Goal: Information Seeking & Learning: Learn about a topic

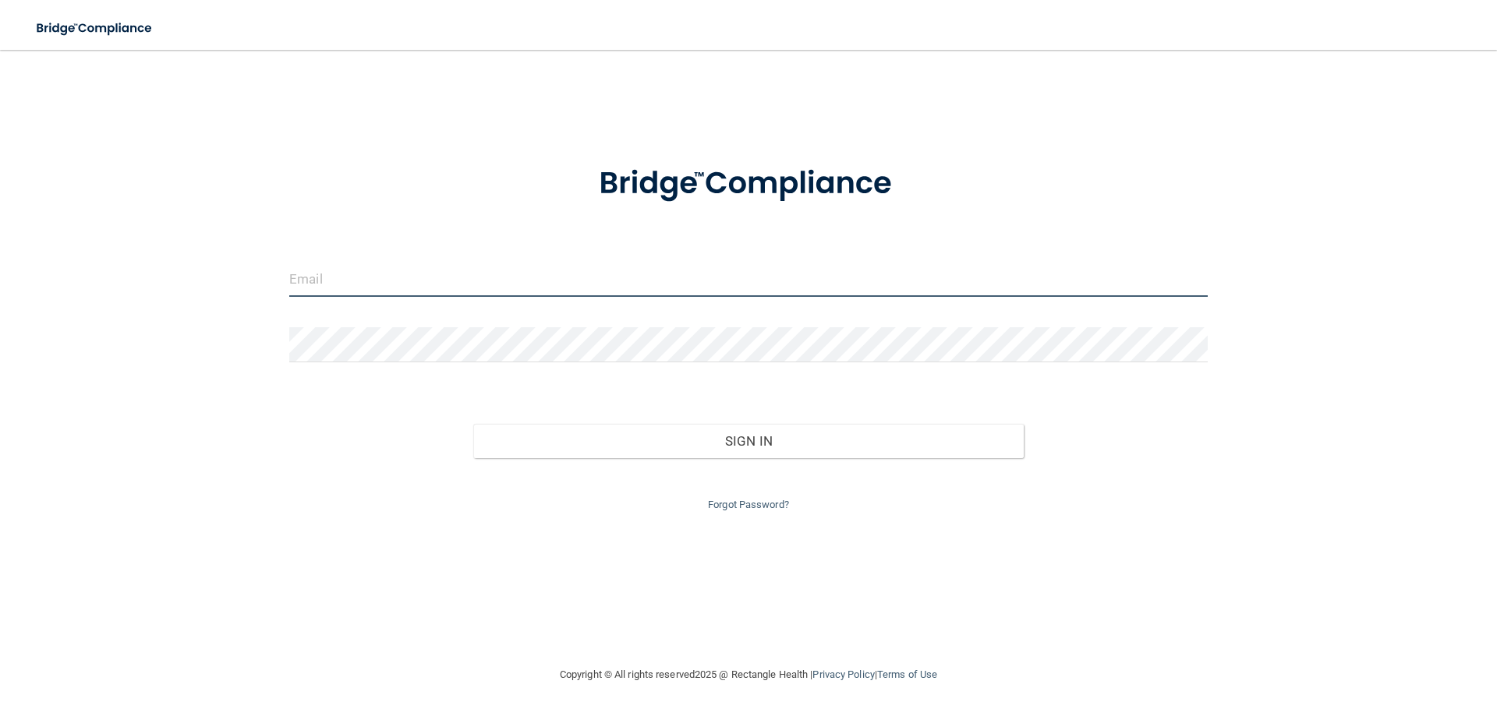
type input "[EMAIL_ADDRESS][DOMAIN_NAME]"
drag, startPoint x: 437, startPoint y: 289, endPoint x: 0, endPoint y: 323, distance: 438.6
click at [0, 323] on main "[EMAIL_ADDRESS][DOMAIN_NAME] Invalid email/password. You don't have permission …" at bounding box center [748, 383] width 1497 height 666
type input "[EMAIL_ADDRESS][DOMAIN_NAME]"
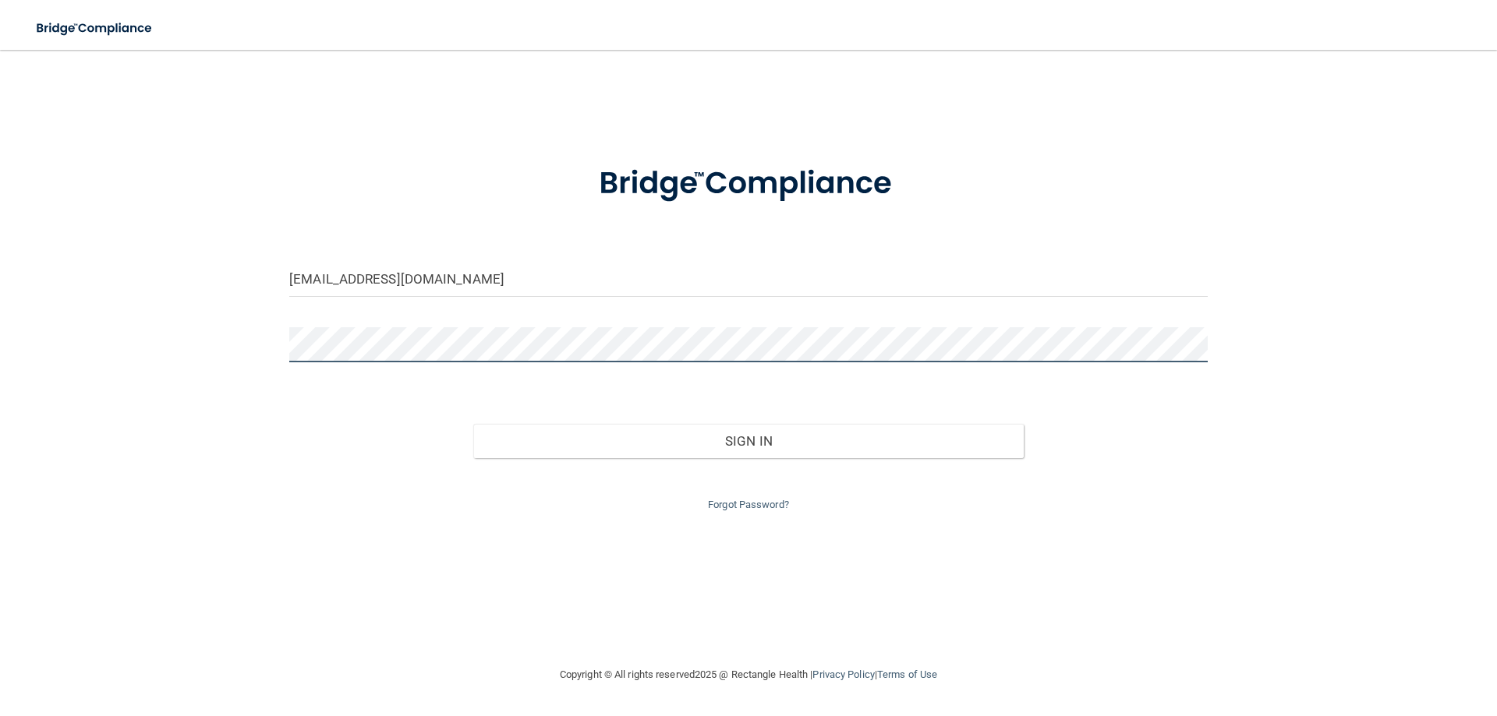
click at [473, 424] on button "Sign In" at bounding box center [748, 441] width 551 height 34
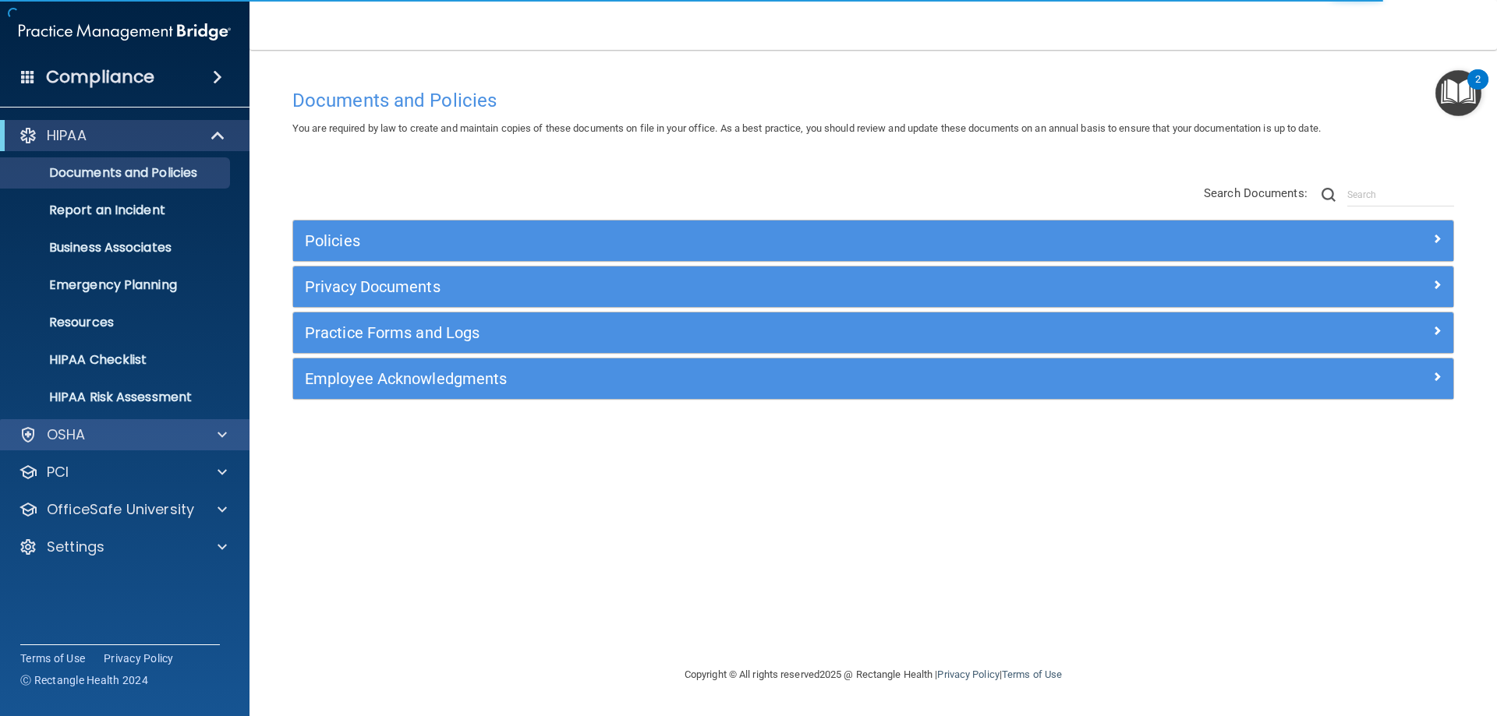
click at [84, 422] on div "OSHA" at bounding box center [125, 434] width 250 height 31
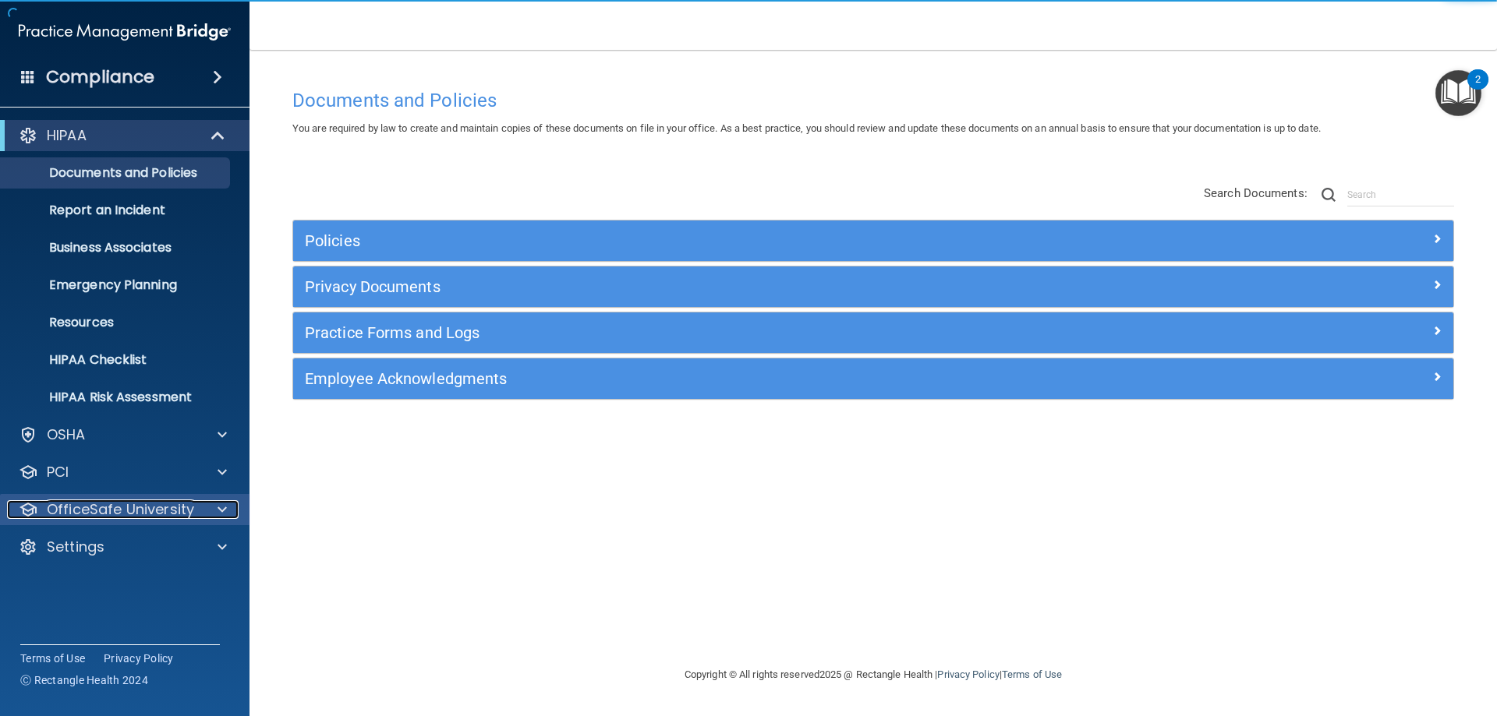
click at [199, 504] on div "OfficeSafe University" at bounding box center [103, 509] width 193 height 19
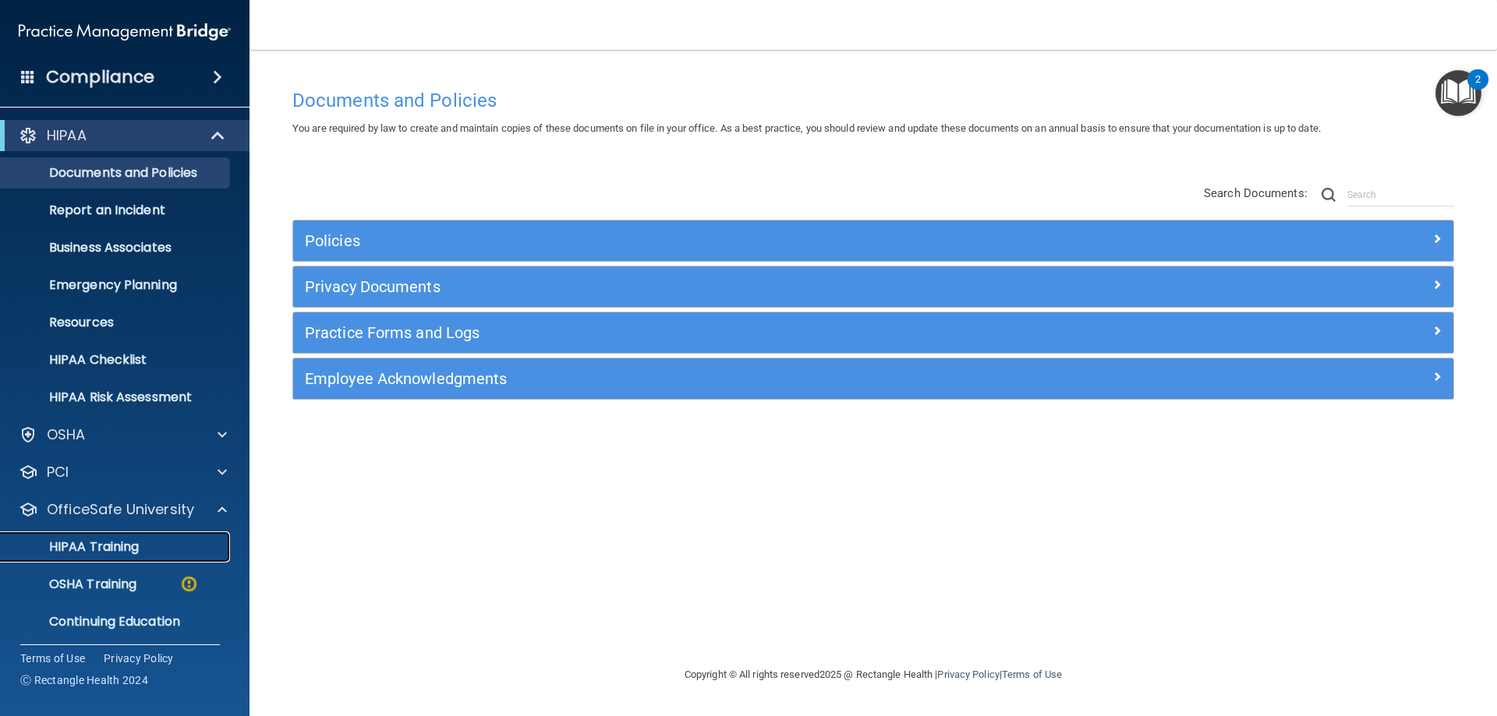
click at [176, 544] on div "HIPAA Training" at bounding box center [116, 547] width 213 height 16
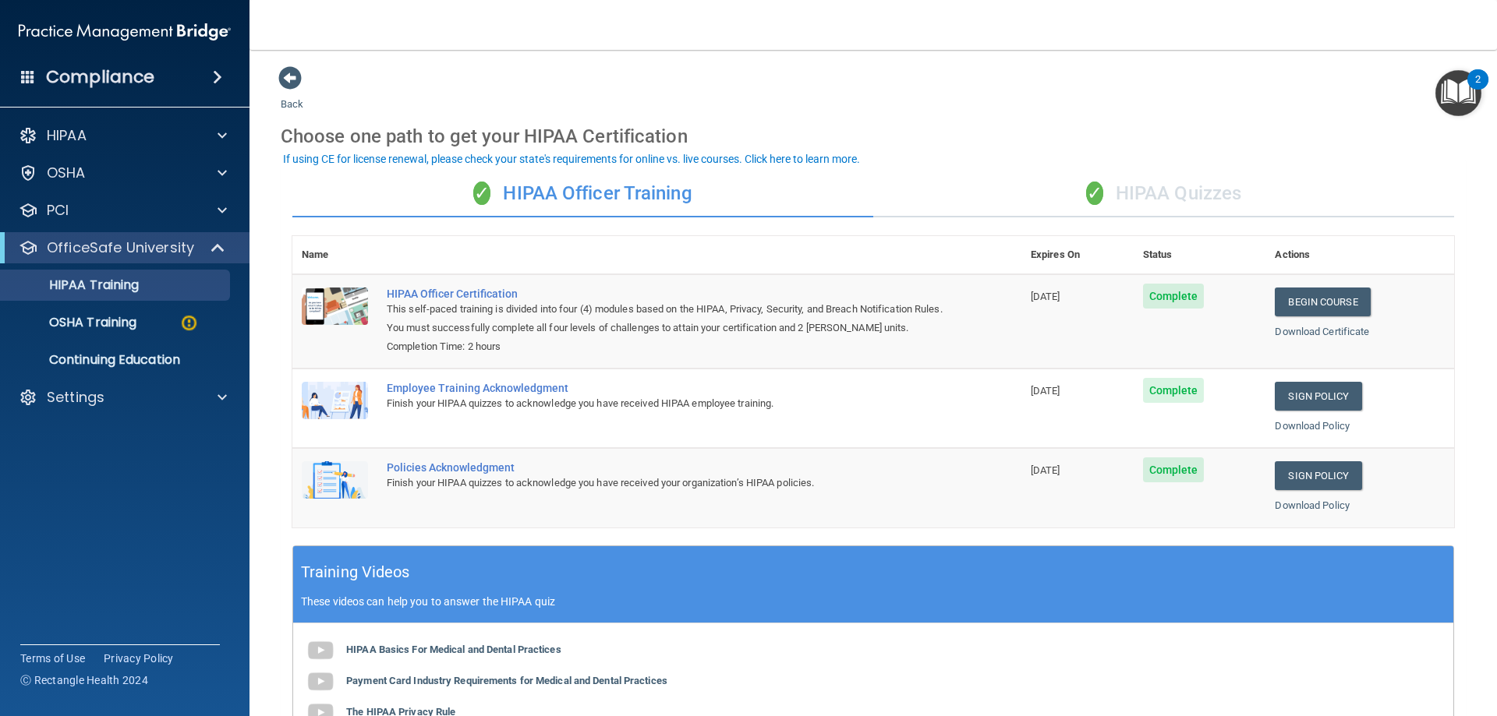
click at [1190, 181] on div "✓ HIPAA Quizzes" at bounding box center [1163, 194] width 581 height 47
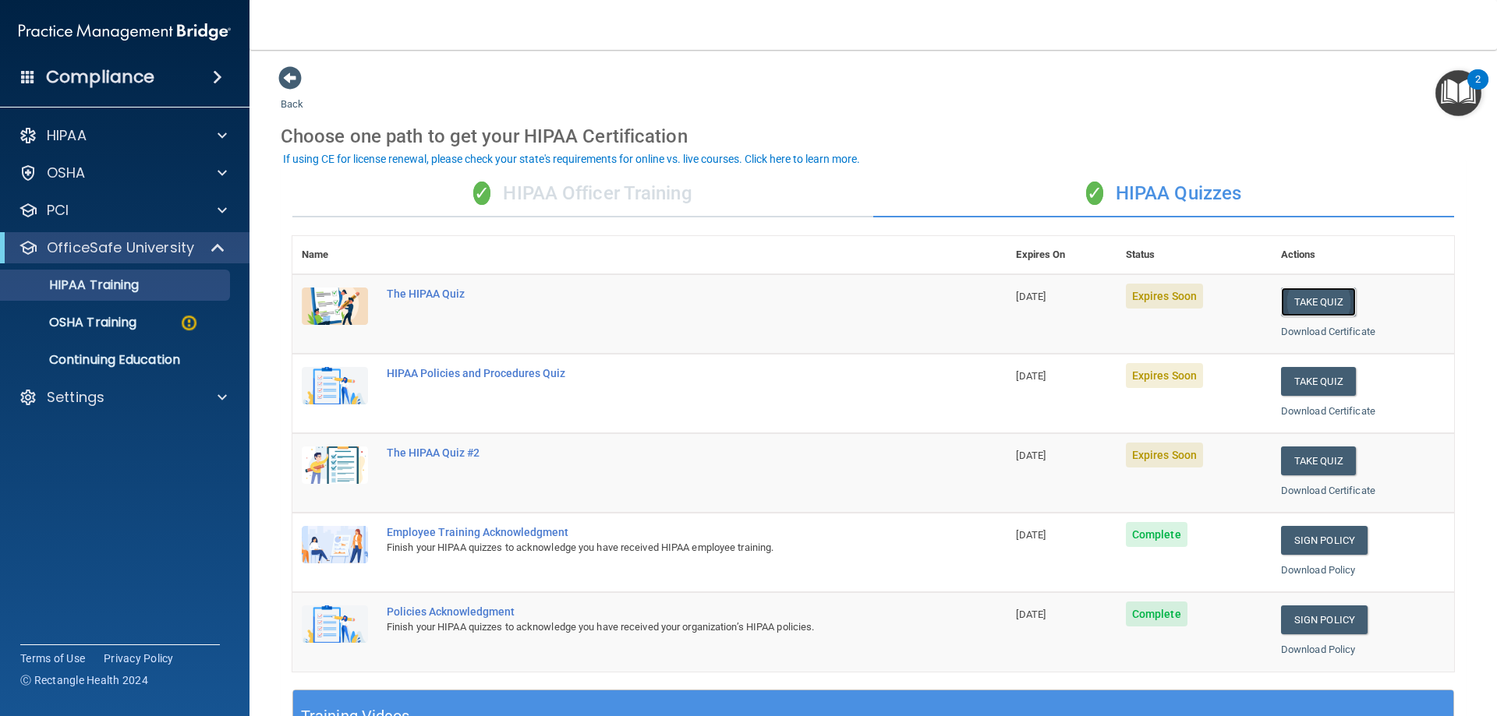
click at [1298, 305] on button "Take Quiz" at bounding box center [1318, 302] width 75 height 29
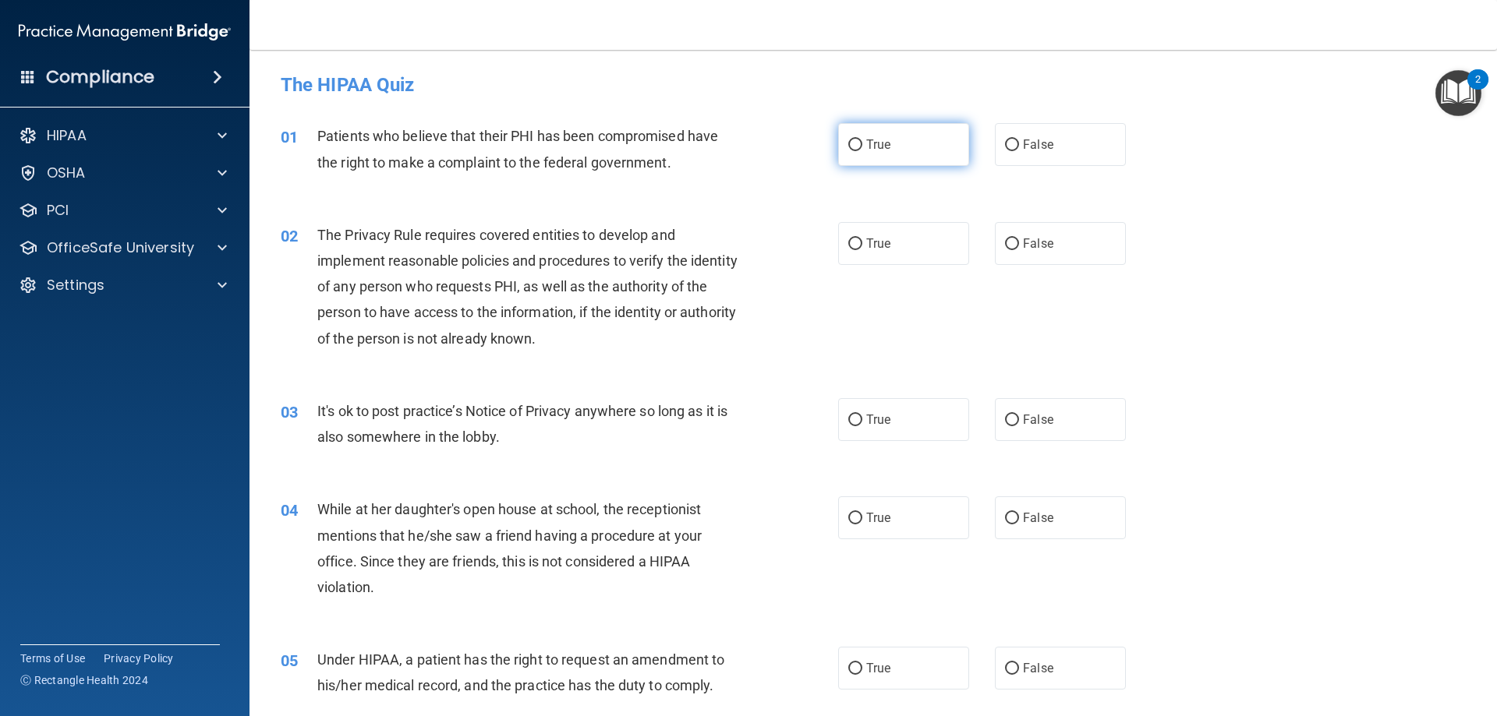
click at [848, 140] on input "True" at bounding box center [855, 146] width 14 height 12
radio input "true"
click at [848, 244] on input "True" at bounding box center [855, 245] width 14 height 12
radio input "true"
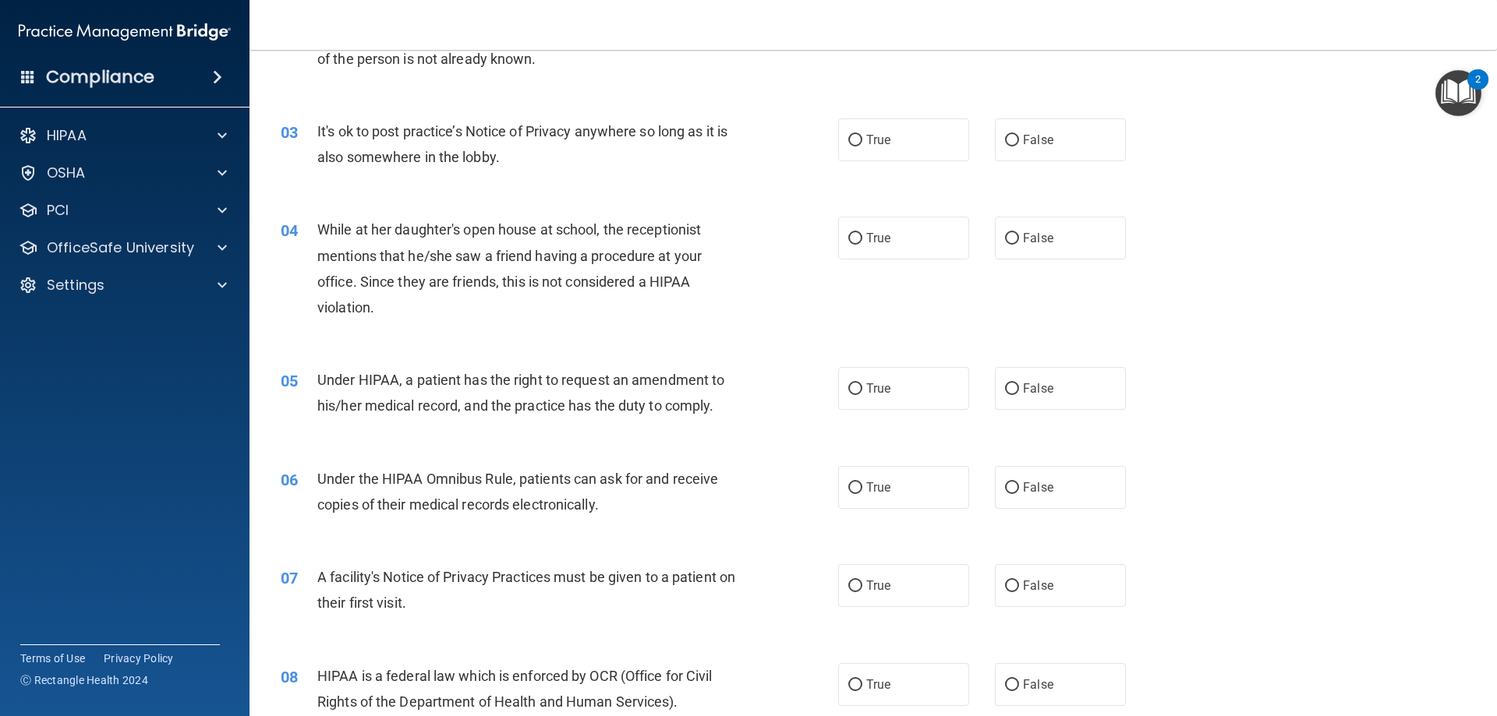
scroll to position [302, 0]
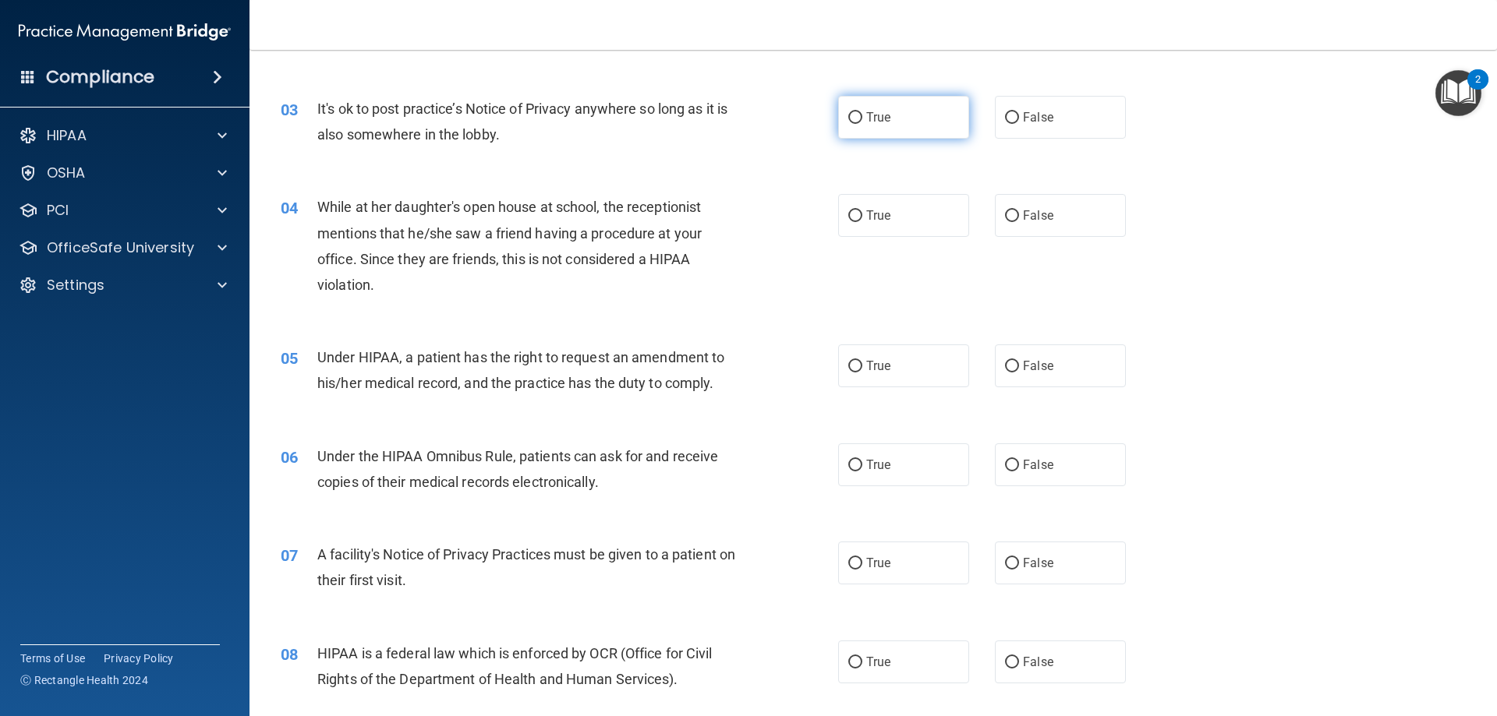
click at [866, 118] on span "True" at bounding box center [878, 117] width 24 height 15
click at [862, 118] on input "True" at bounding box center [855, 118] width 14 height 12
radio input "true"
click at [1041, 213] on span "False" at bounding box center [1038, 215] width 30 height 15
click at [1019, 213] on input "False" at bounding box center [1012, 216] width 14 height 12
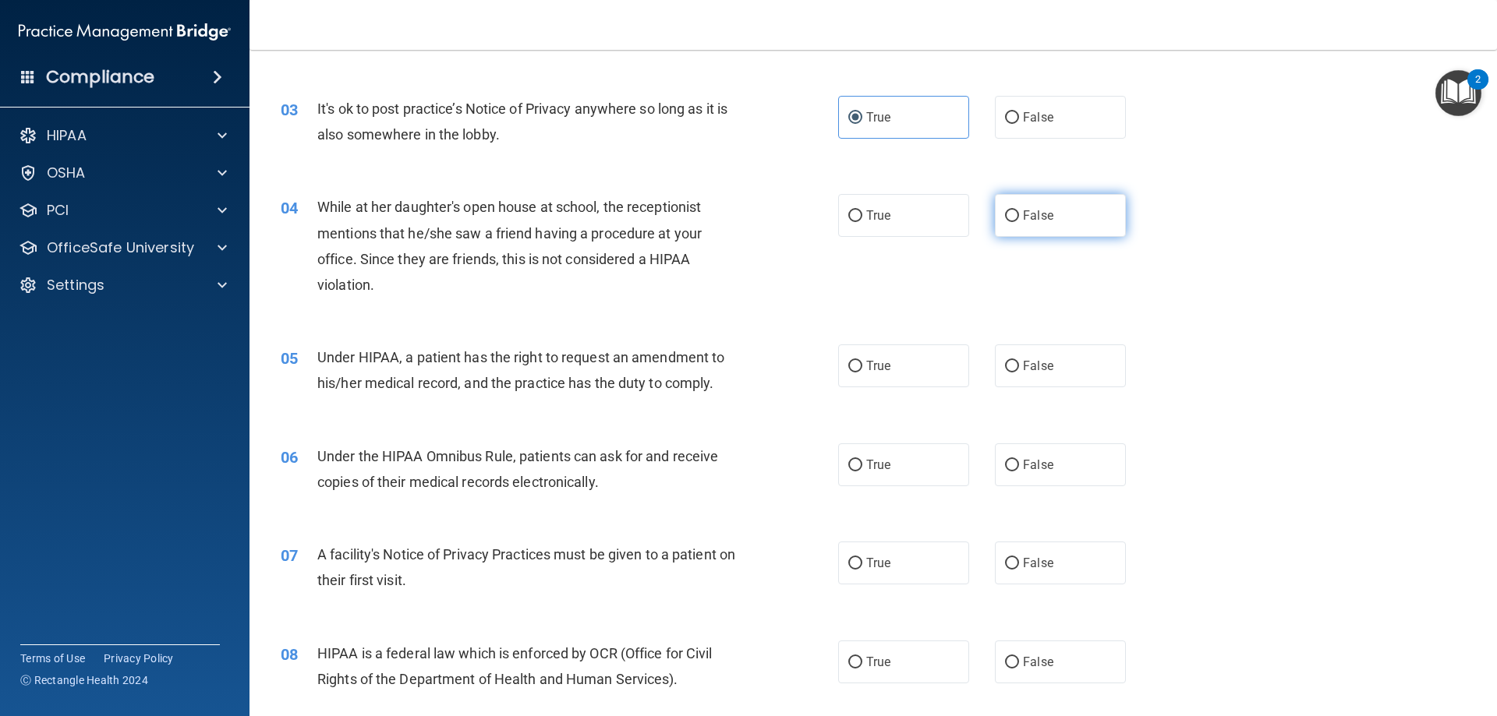
radio input "true"
click at [866, 362] on span "True" at bounding box center [878, 366] width 24 height 15
click at [866, 366] on span "True" at bounding box center [878, 366] width 24 height 15
click at [861, 366] on input "True" at bounding box center [855, 367] width 14 height 12
radio input "true"
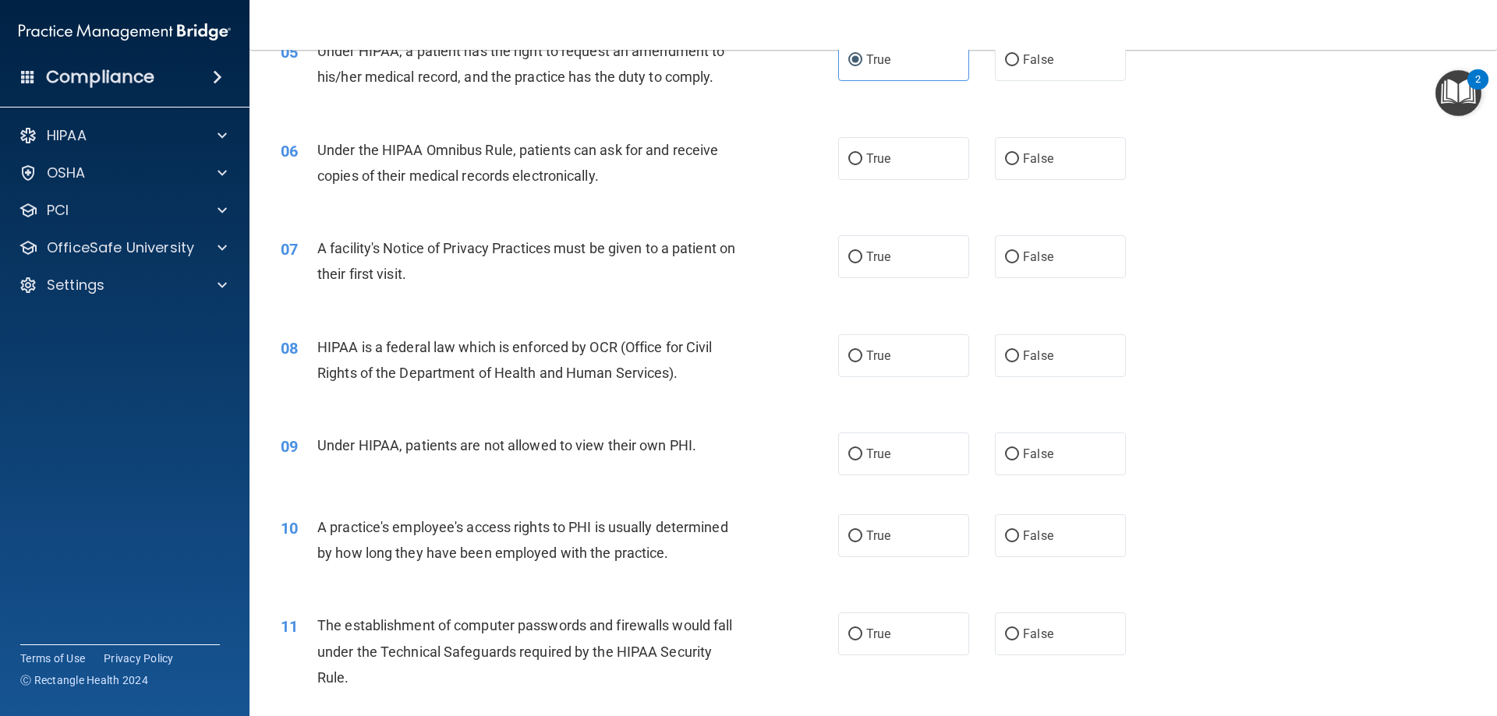
scroll to position [662, 0]
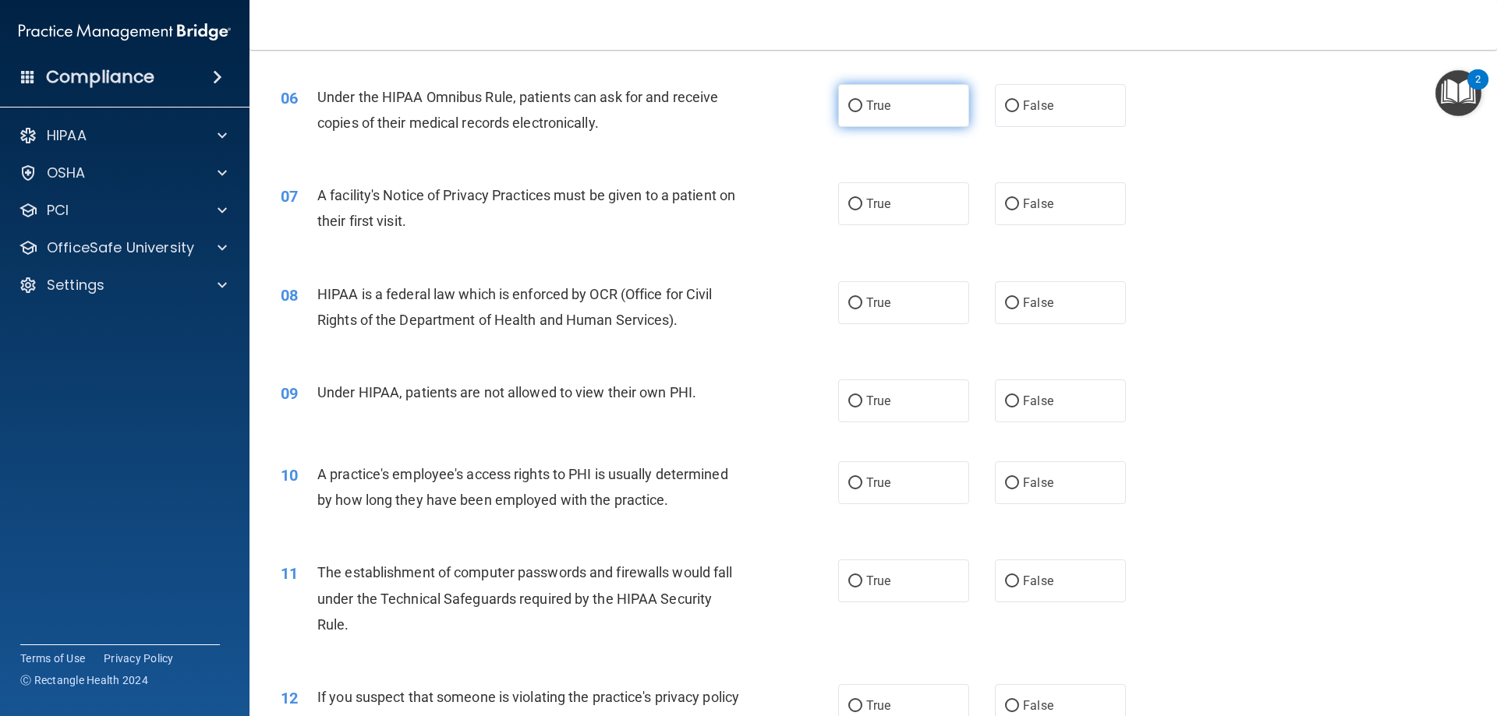
click at [906, 109] on label "True" at bounding box center [903, 105] width 131 height 43
click at [862, 109] on input "True" at bounding box center [855, 107] width 14 height 12
radio input "true"
click at [896, 219] on label "True" at bounding box center [903, 203] width 131 height 43
click at [862, 210] on input "True" at bounding box center [855, 205] width 14 height 12
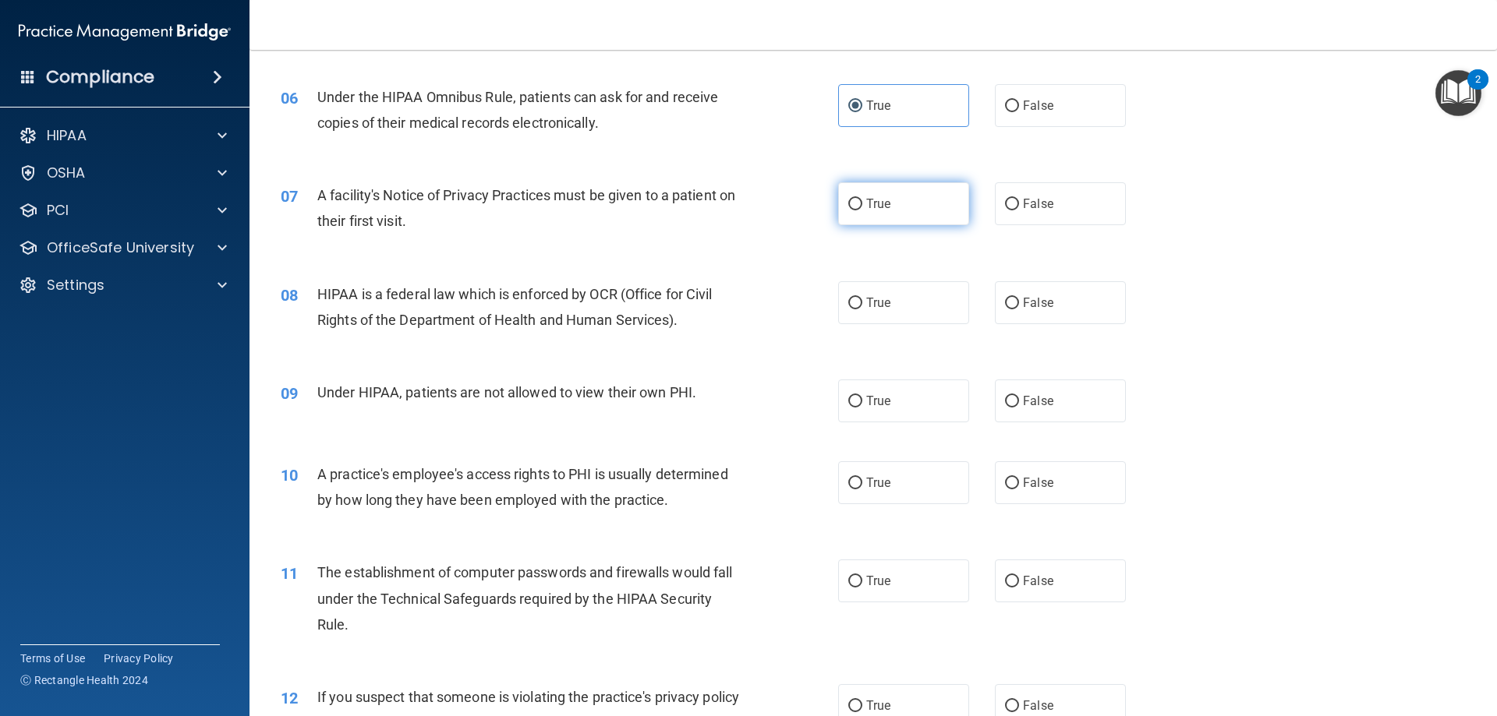
radio input "true"
click at [1051, 315] on label "False" at bounding box center [1060, 302] width 131 height 43
click at [1019, 309] on input "False" at bounding box center [1012, 304] width 14 height 12
radio input "true"
click at [1023, 396] on span "False" at bounding box center [1038, 401] width 30 height 15
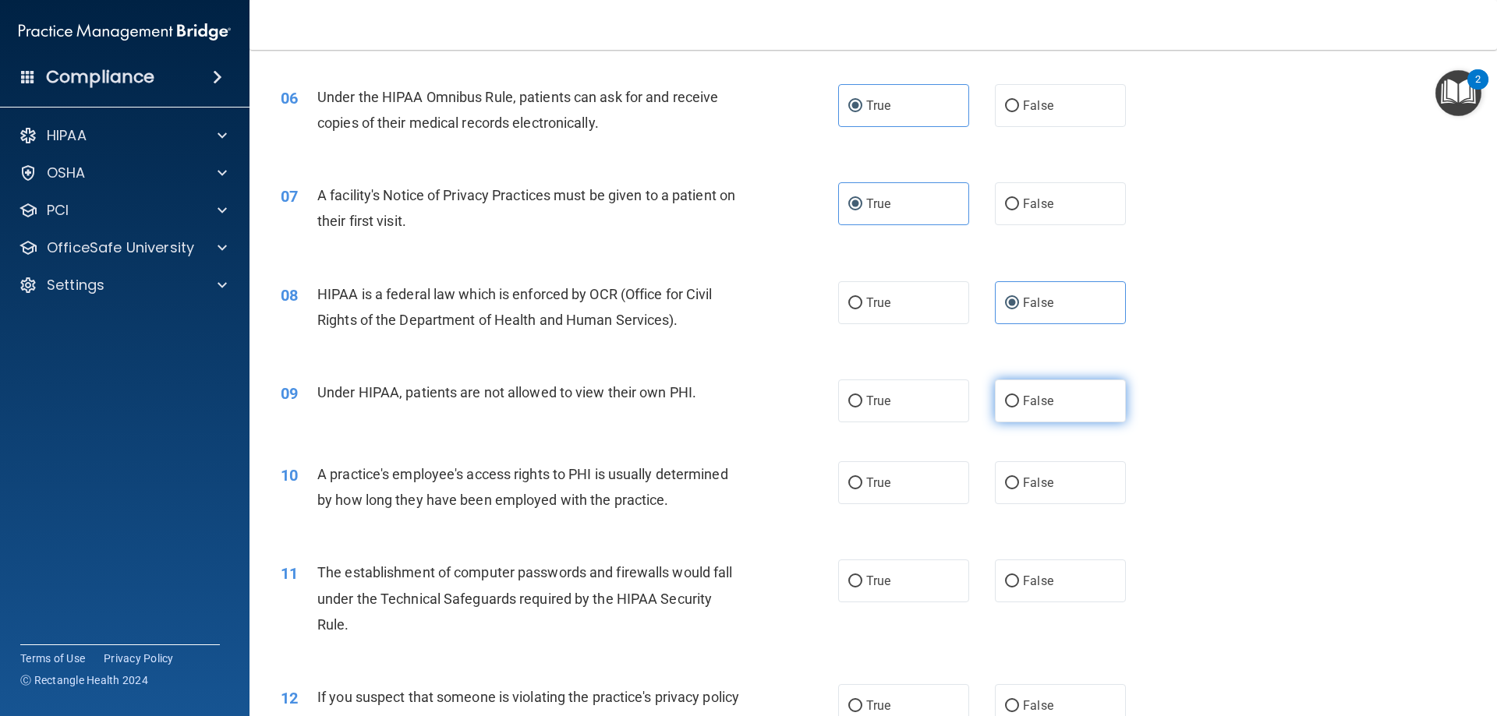
click at [1019, 396] on input "False" at bounding box center [1012, 402] width 14 height 12
radio input "true"
click at [1011, 485] on input "False" at bounding box center [1012, 484] width 14 height 12
radio input "true"
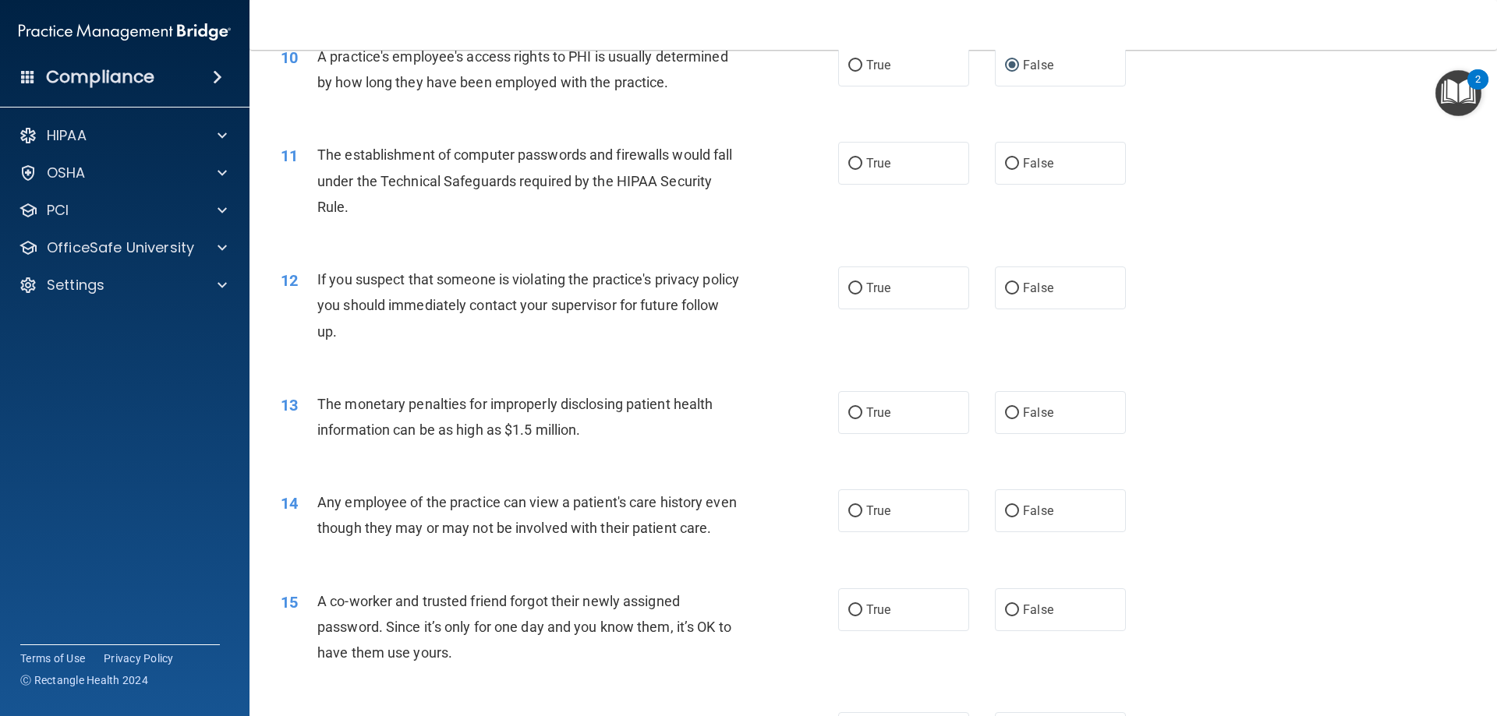
scroll to position [1111, 0]
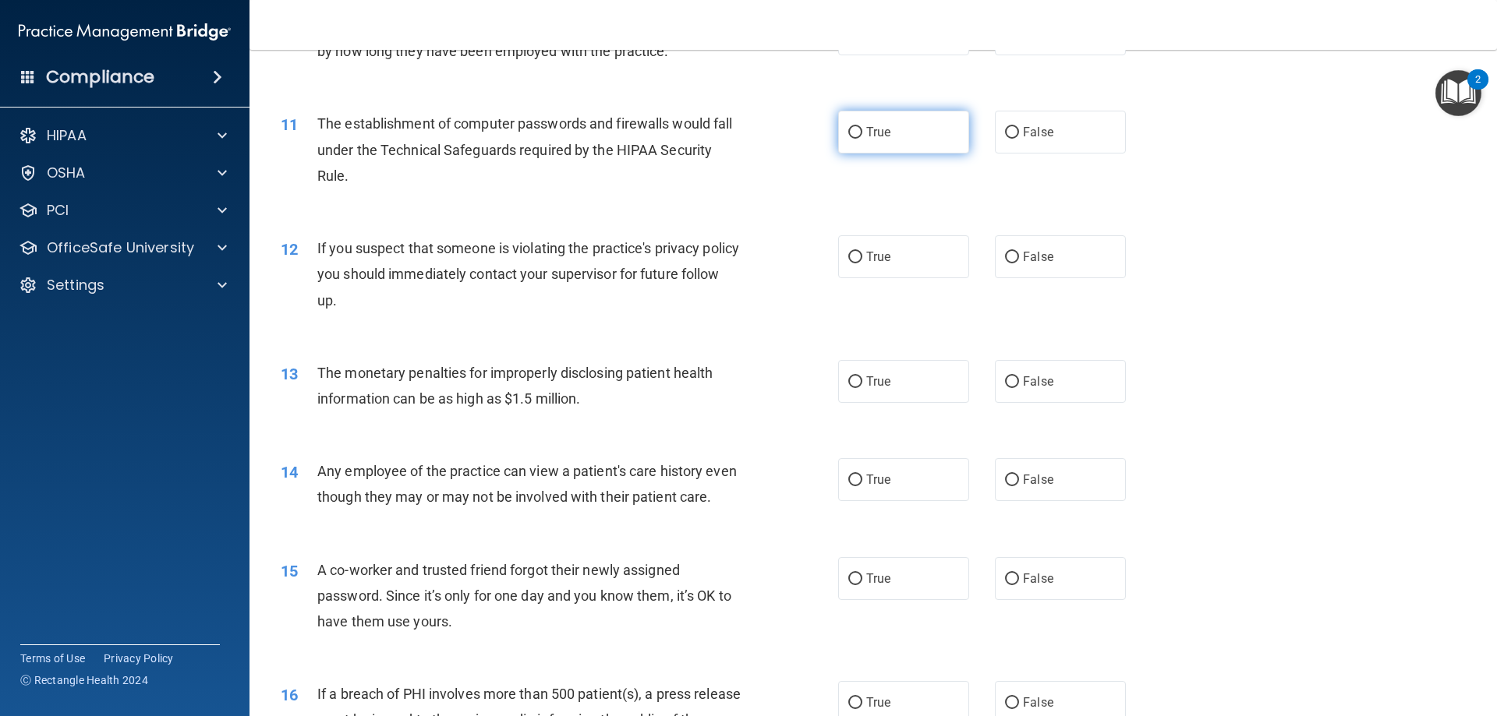
click at [921, 125] on label "True" at bounding box center [903, 132] width 131 height 43
click at [862, 127] on input "True" at bounding box center [855, 133] width 14 height 12
radio input "true"
click at [919, 247] on label "True" at bounding box center [903, 256] width 131 height 43
click at [862, 252] on input "True" at bounding box center [855, 258] width 14 height 12
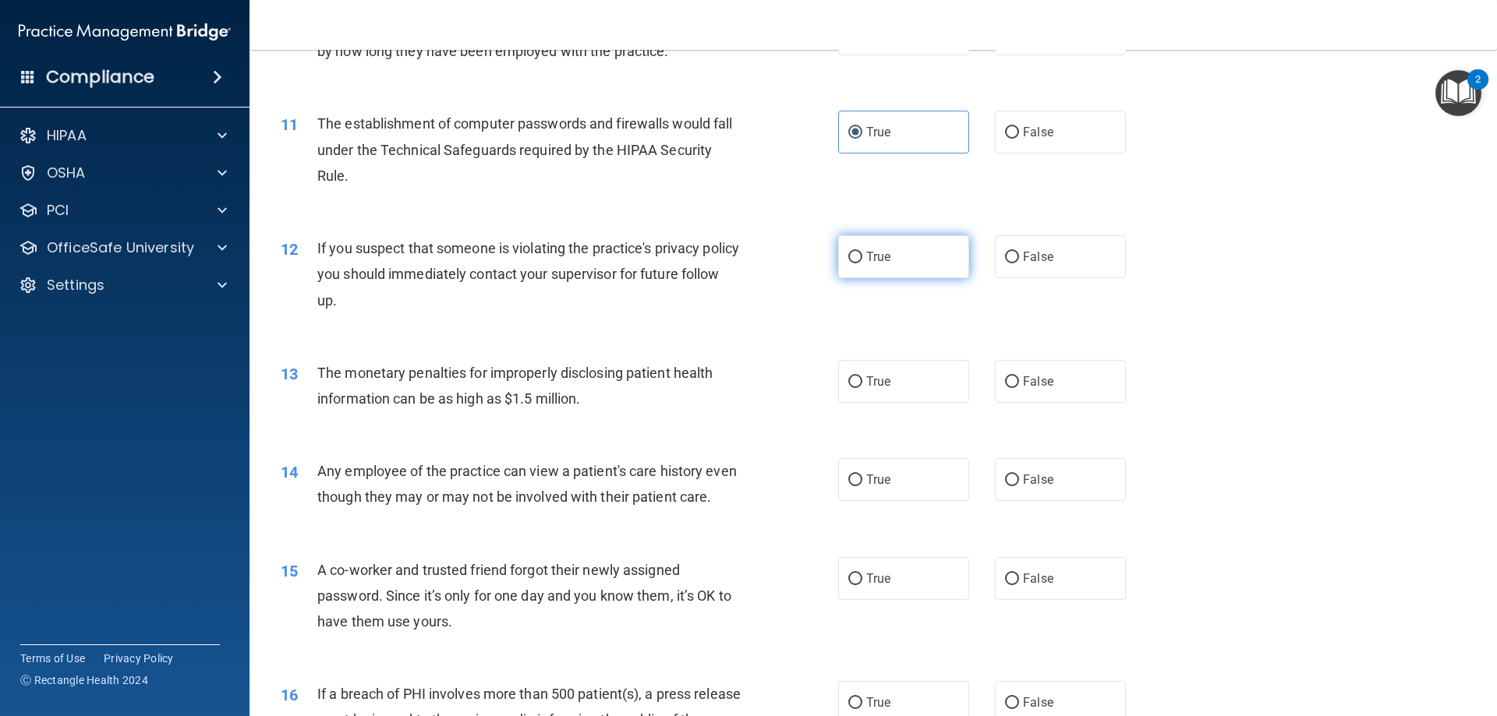
radio input "true"
click at [907, 383] on label "True" at bounding box center [903, 381] width 131 height 43
click at [862, 383] on input "True" at bounding box center [855, 382] width 14 height 12
radio input "true"
click at [898, 475] on label "True" at bounding box center [903, 479] width 131 height 43
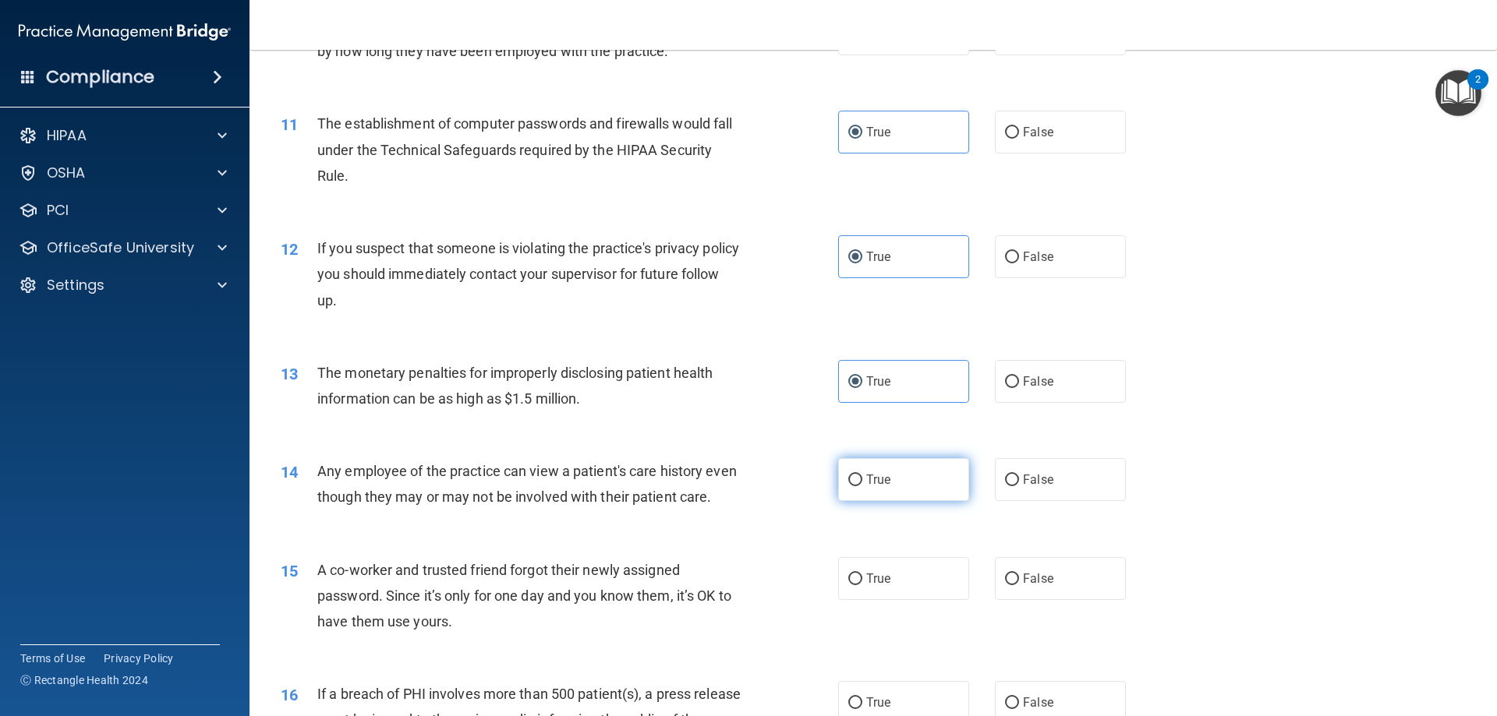
click at [862, 475] on input "True" at bounding box center [855, 481] width 14 height 12
radio input "true"
click at [1024, 478] on span "False" at bounding box center [1038, 479] width 30 height 15
click at [1019, 478] on input "False" at bounding box center [1012, 481] width 14 height 12
radio input "true"
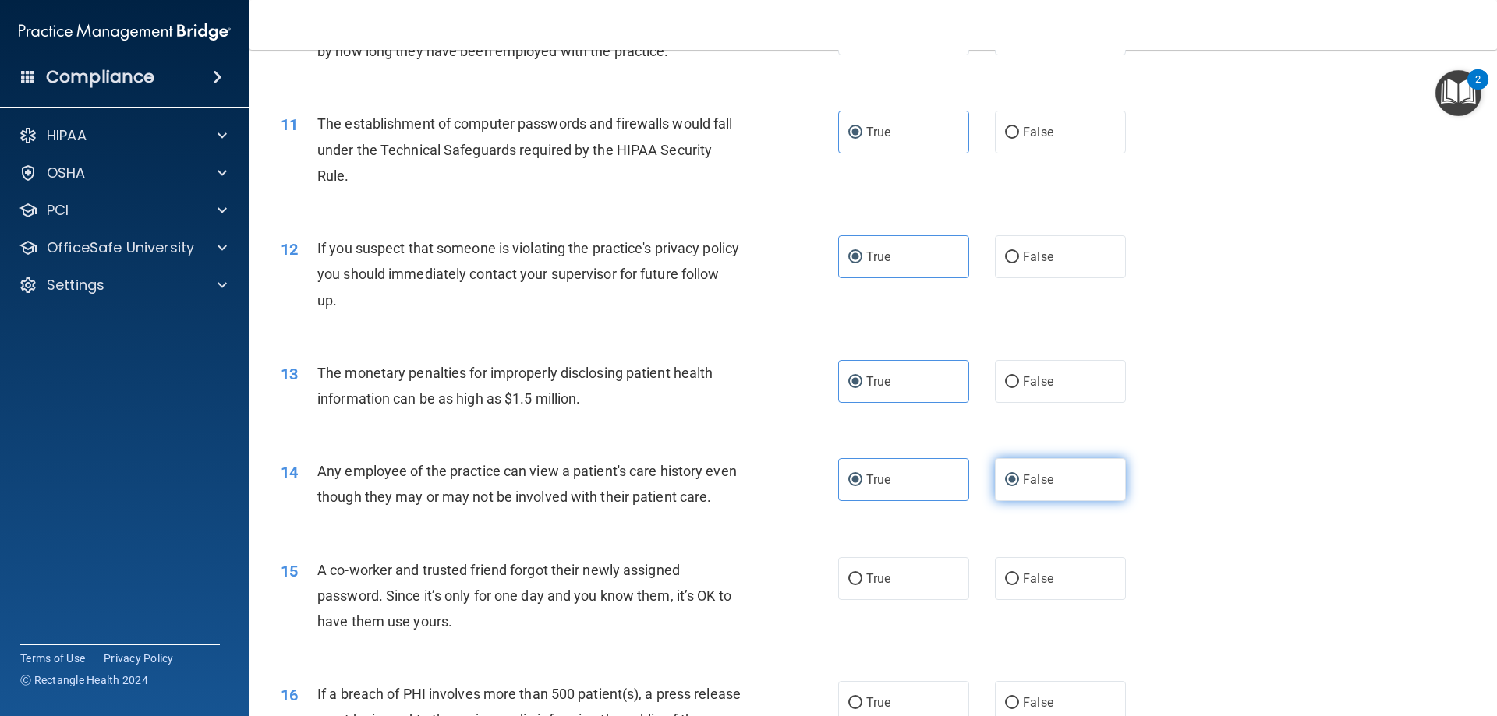
radio input "false"
click at [1013, 600] on label "False" at bounding box center [1060, 578] width 131 height 43
click at [1013, 585] on input "False" at bounding box center [1012, 580] width 14 height 12
radio input "true"
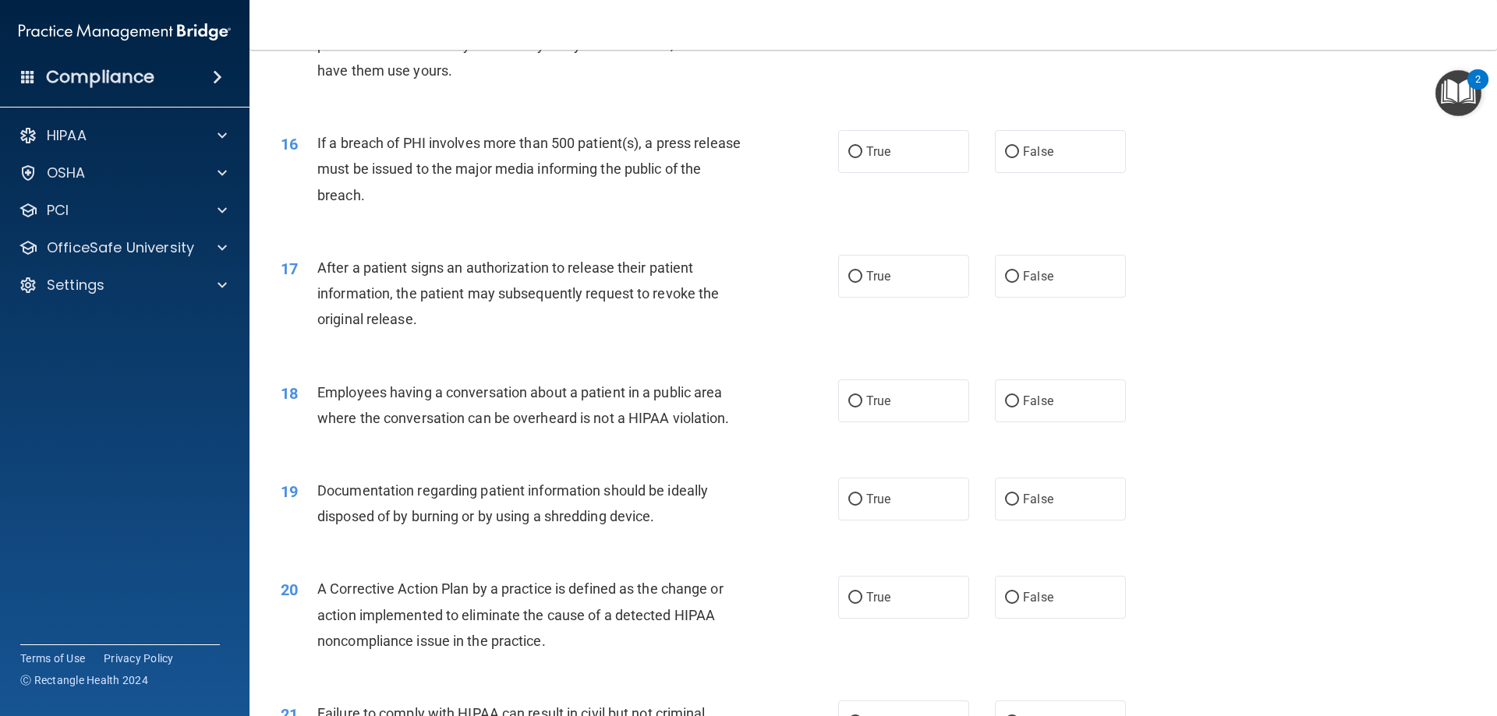
scroll to position [1666, 0]
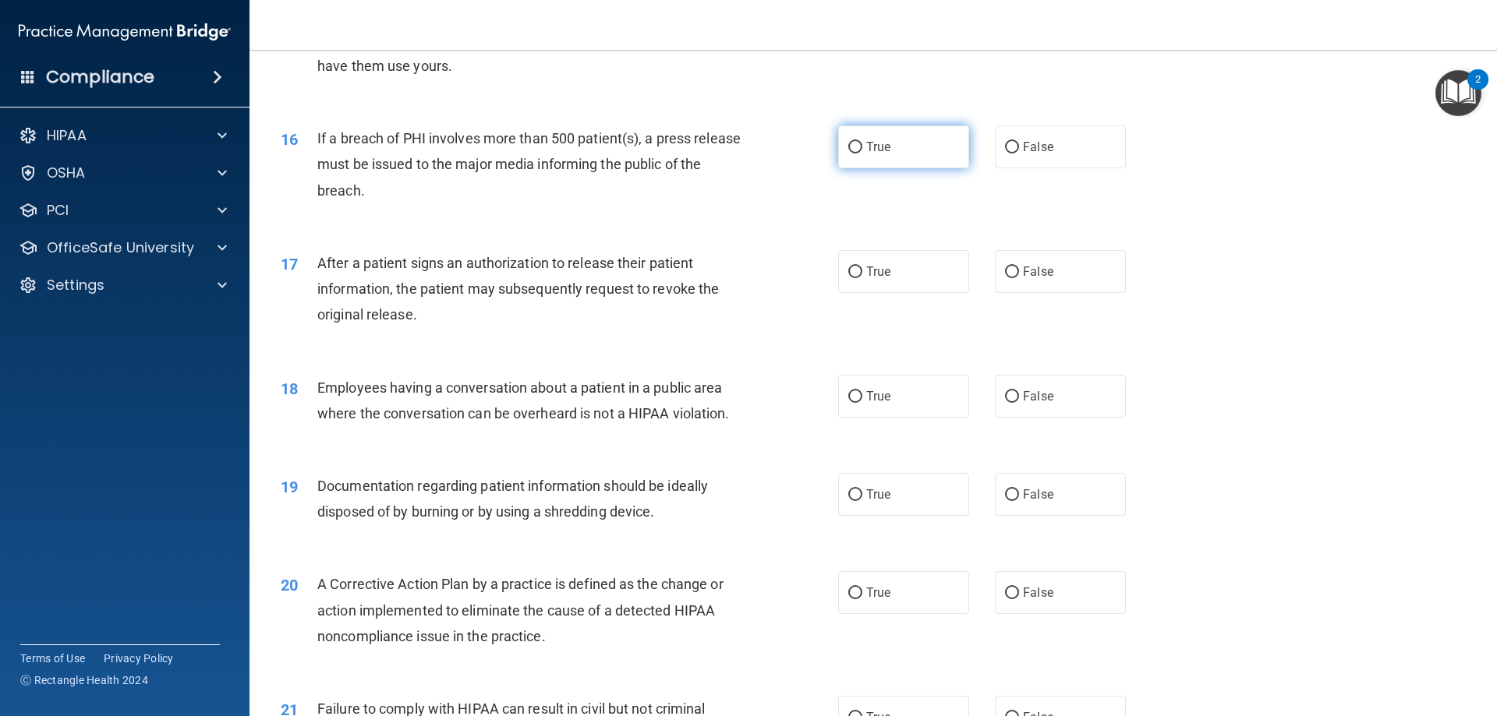
click at [852, 154] on input "True" at bounding box center [855, 148] width 14 height 12
radio input "true"
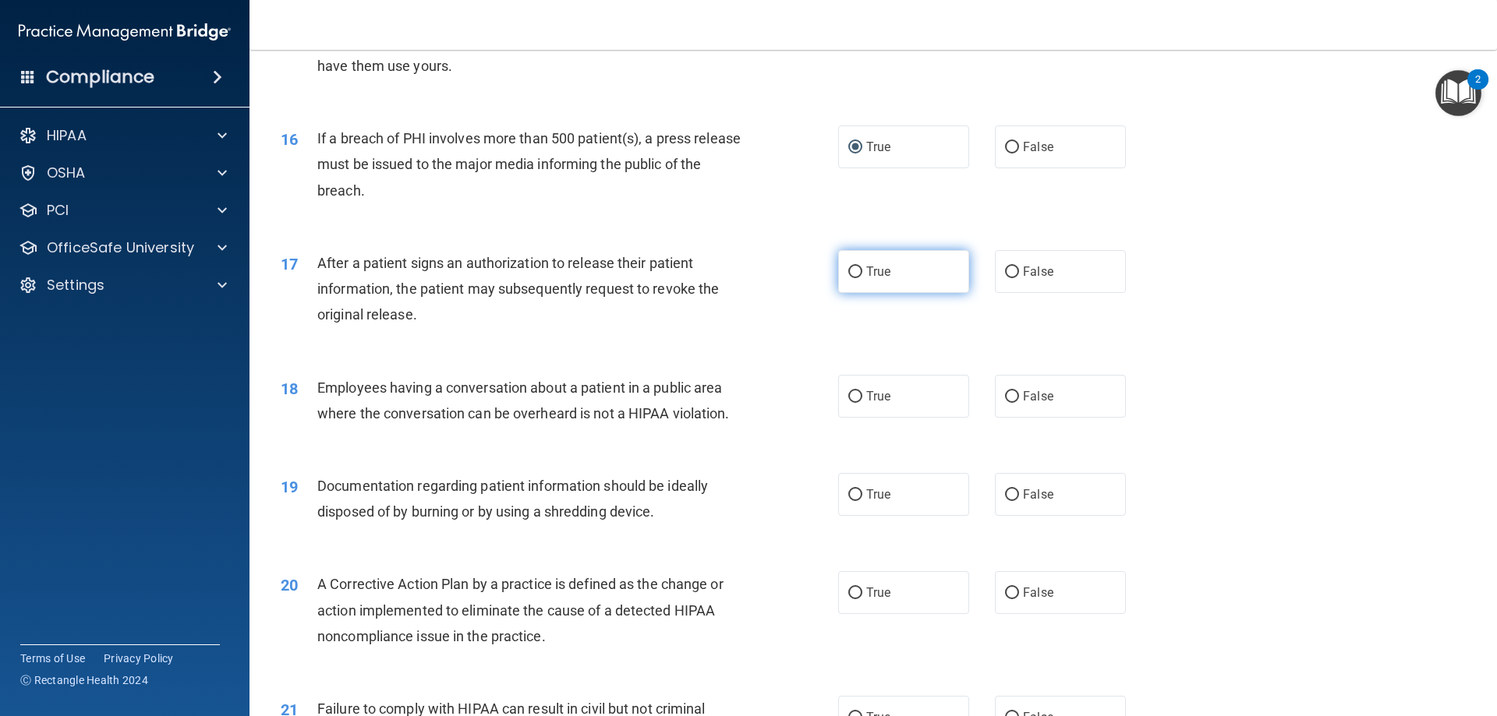
click at [942, 293] on label "True" at bounding box center [903, 271] width 131 height 43
click at [862, 278] on input "True" at bounding box center [855, 273] width 14 height 12
radio input "true"
click at [995, 418] on label "False" at bounding box center [1060, 396] width 131 height 43
click at [1005, 403] on input "False" at bounding box center [1012, 397] width 14 height 12
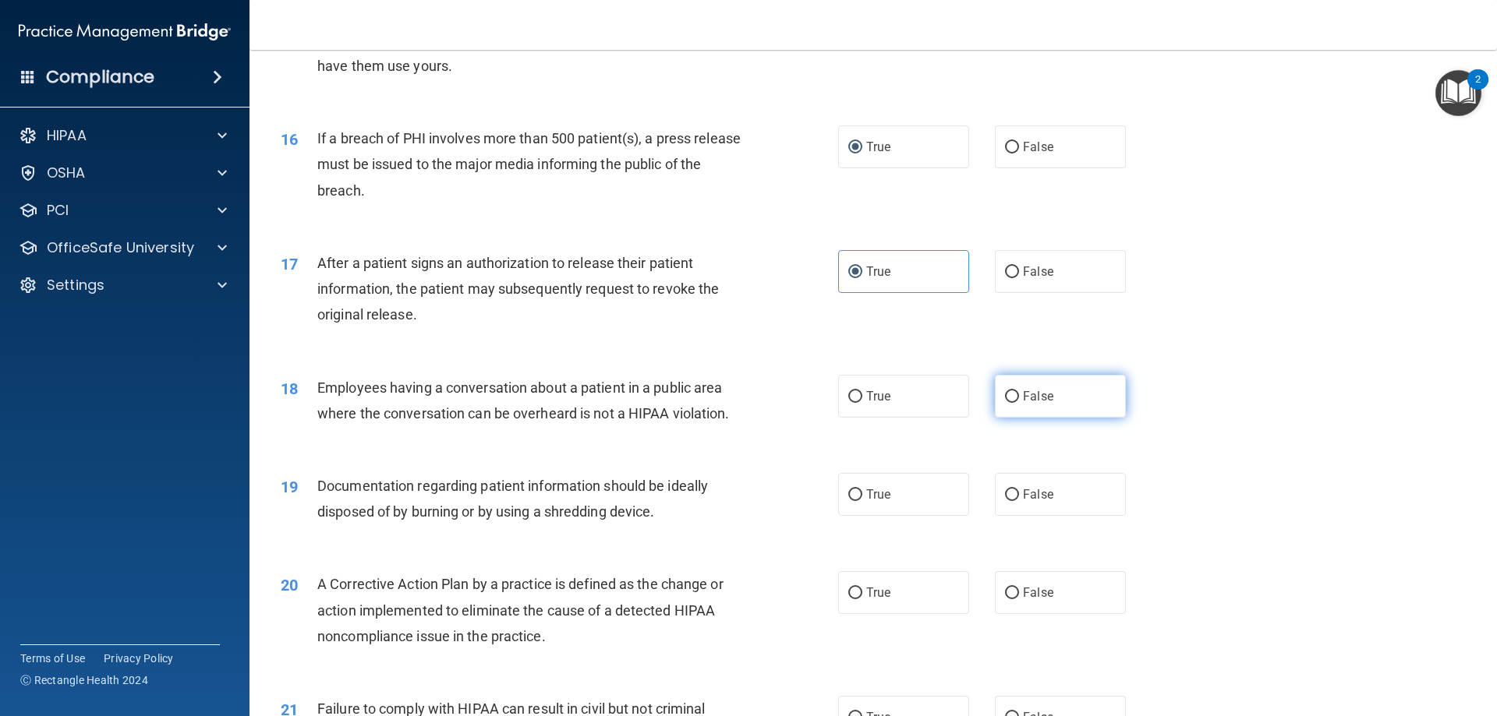
radio input "true"
click at [920, 507] on label "True" at bounding box center [903, 494] width 131 height 43
click at [862, 501] on input "True" at bounding box center [855, 495] width 14 height 12
radio input "true"
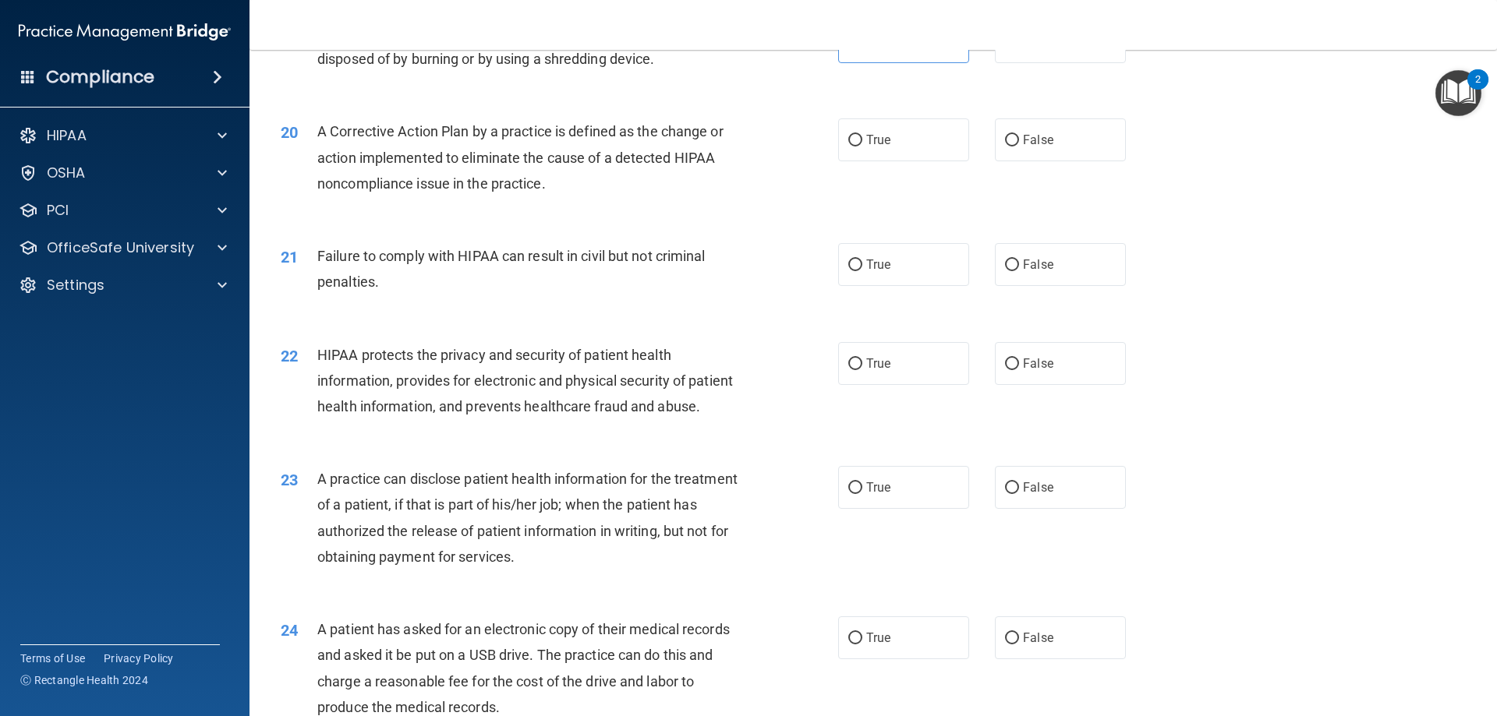
scroll to position [2164, 0]
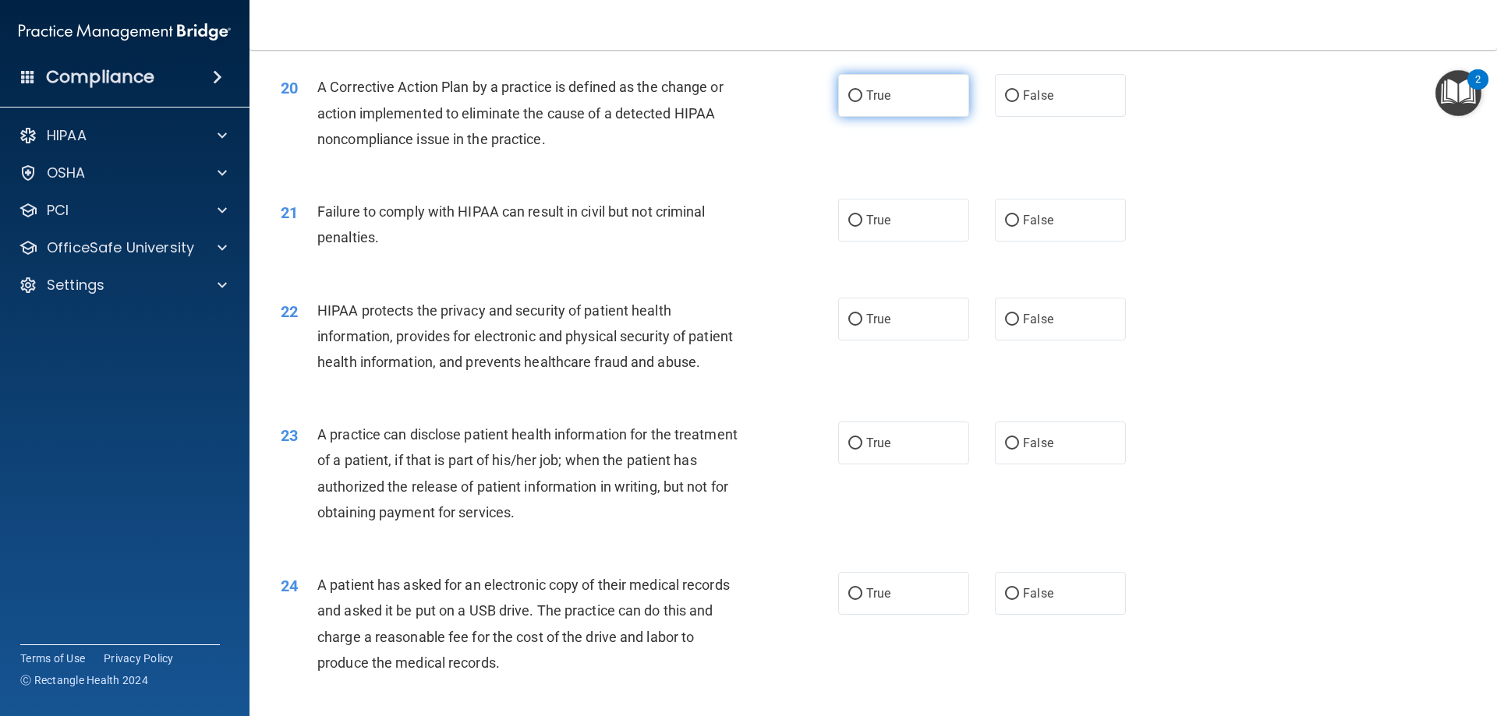
click at [908, 115] on label "True" at bounding box center [903, 95] width 131 height 43
click at [862, 102] on input "True" at bounding box center [855, 96] width 14 height 12
radio input "true"
drag, startPoint x: 907, startPoint y: 239, endPoint x: 905, endPoint y: 247, distance: 7.9
click at [906, 242] on label "True" at bounding box center [903, 220] width 131 height 43
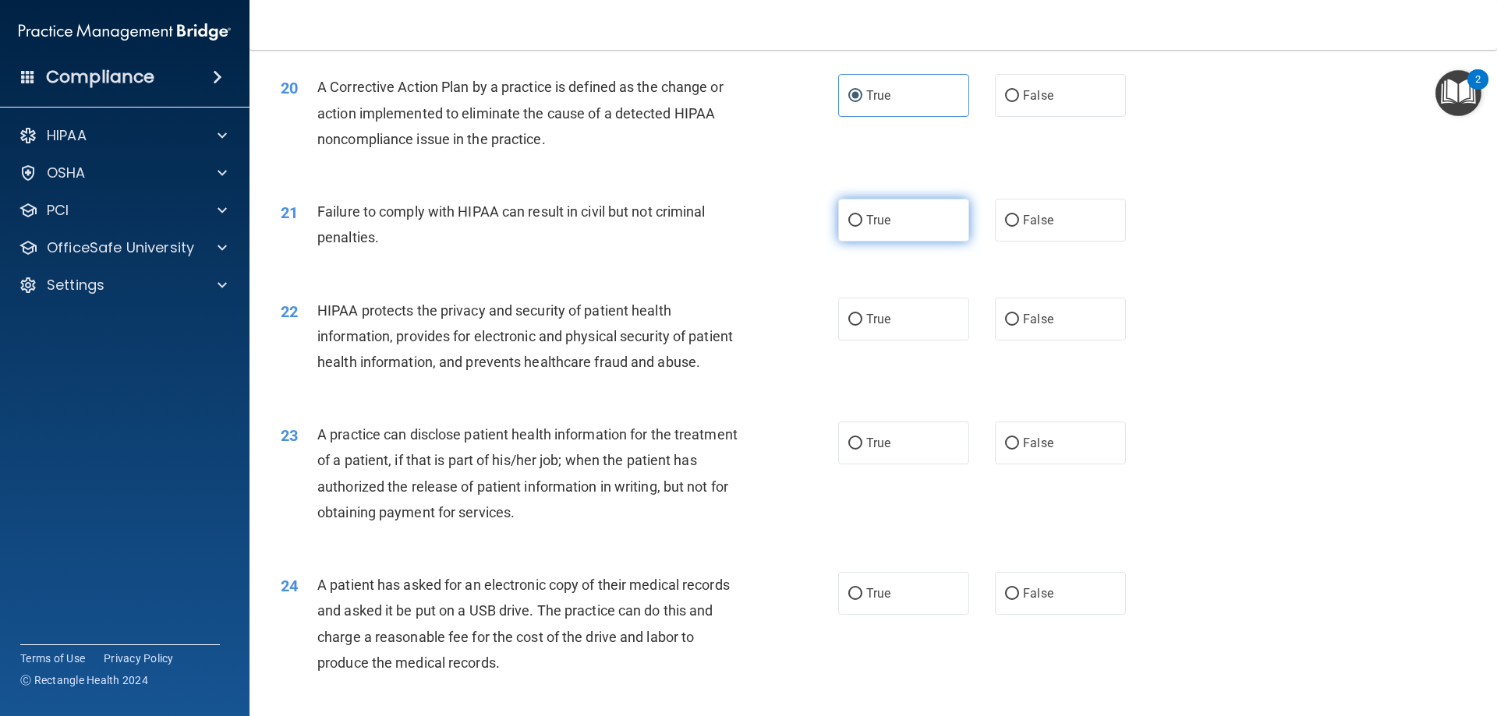
click at [862, 227] on input "True" at bounding box center [855, 221] width 14 height 12
radio input "true"
click at [898, 341] on label "True" at bounding box center [903, 319] width 131 height 43
click at [862, 326] on input "True" at bounding box center [855, 320] width 14 height 12
radio input "true"
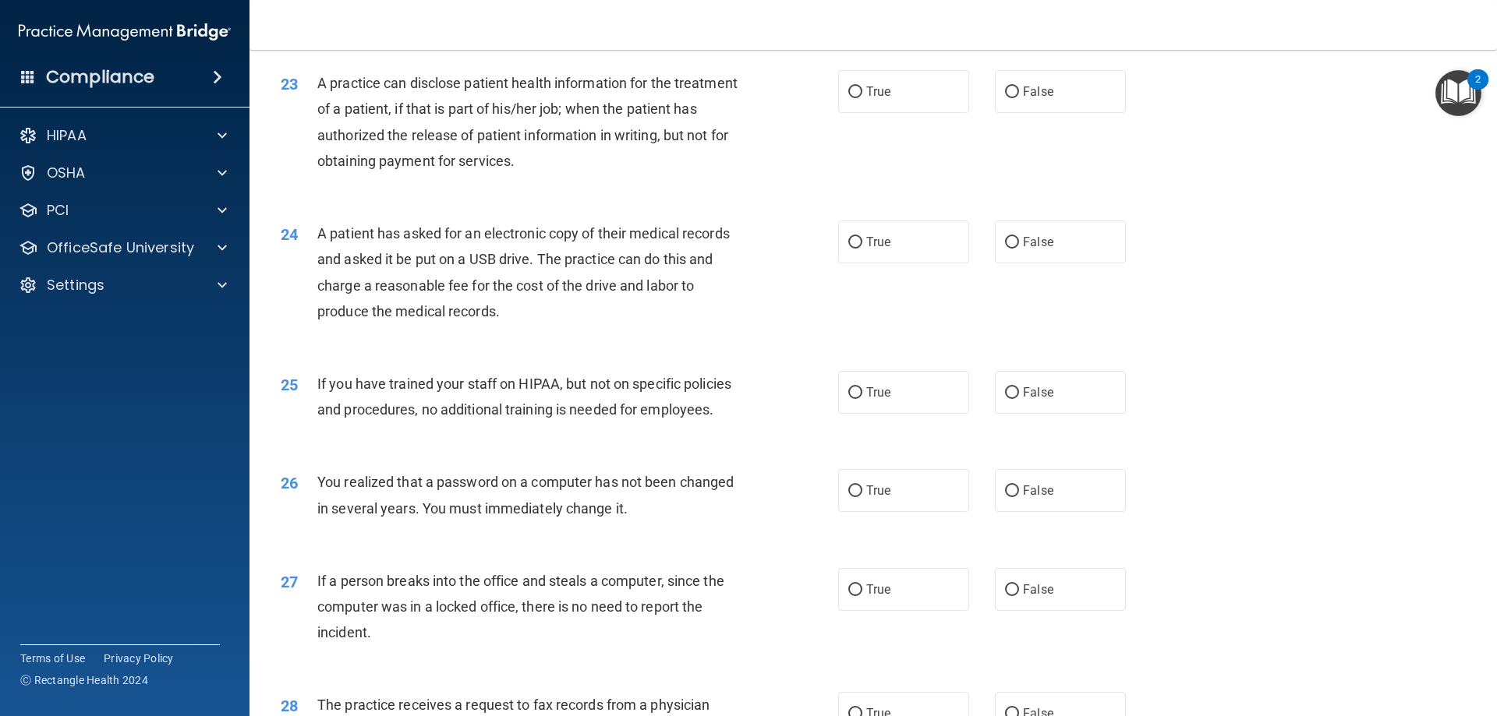
scroll to position [2519, 0]
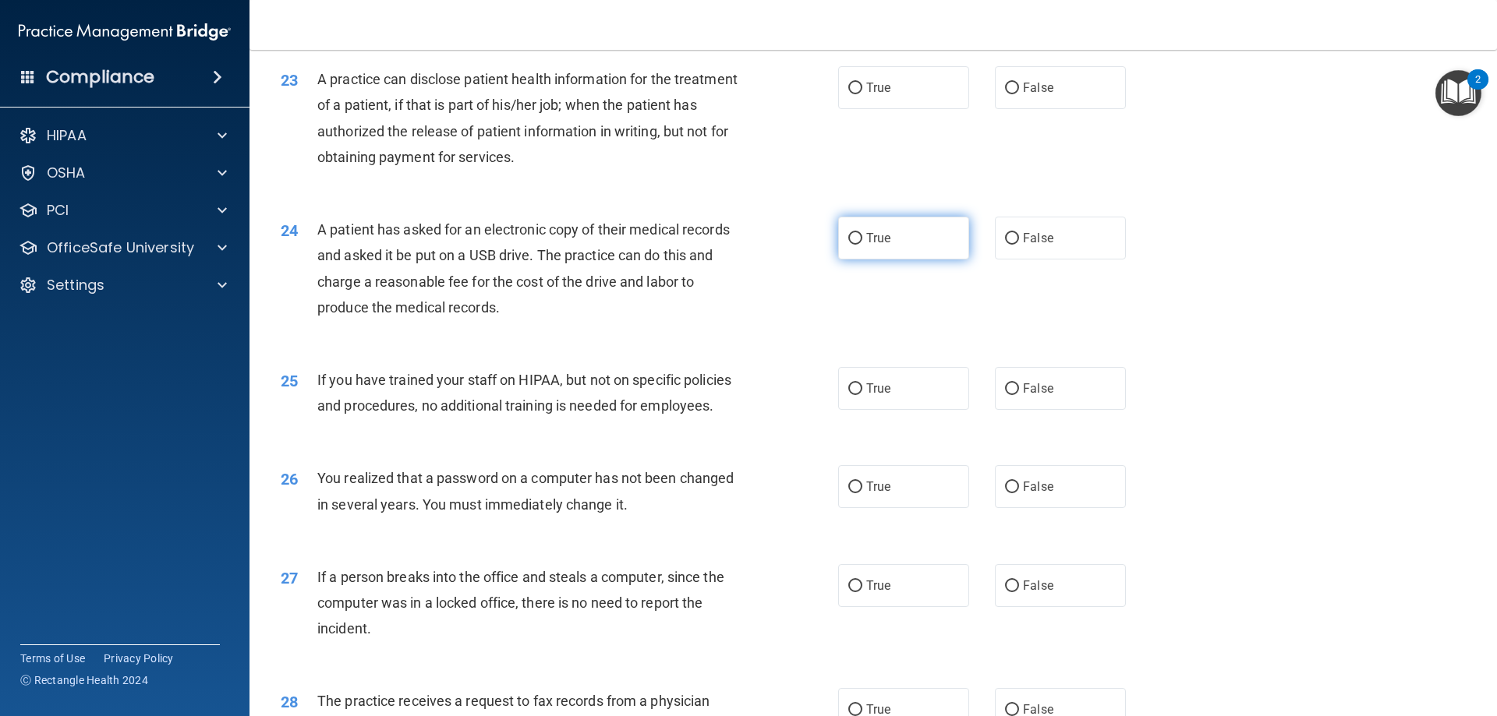
click at [873, 260] on label "True" at bounding box center [903, 238] width 131 height 43
click at [862, 245] on input "True" at bounding box center [855, 239] width 14 height 12
radio input "true"
click at [1065, 410] on label "False" at bounding box center [1060, 388] width 131 height 43
click at [1019, 395] on input "False" at bounding box center [1012, 389] width 14 height 12
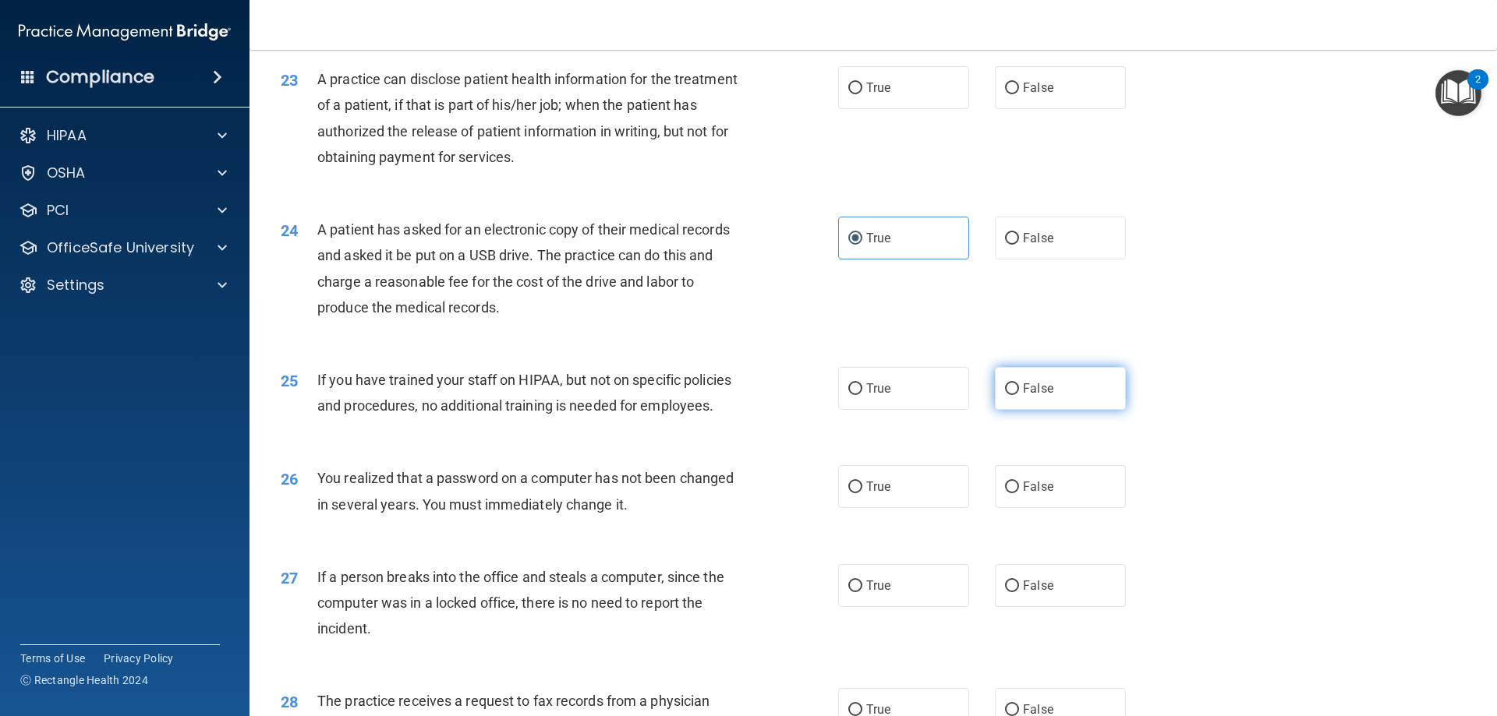
radio input "true"
click at [914, 508] on label "True" at bounding box center [903, 486] width 131 height 43
click at [862, 493] on input "True" at bounding box center [855, 488] width 14 height 12
radio input "true"
click at [1055, 662] on div "27 If a person breaks into the office and steals a computer, since the computer…" at bounding box center [873, 607] width 1208 height 125
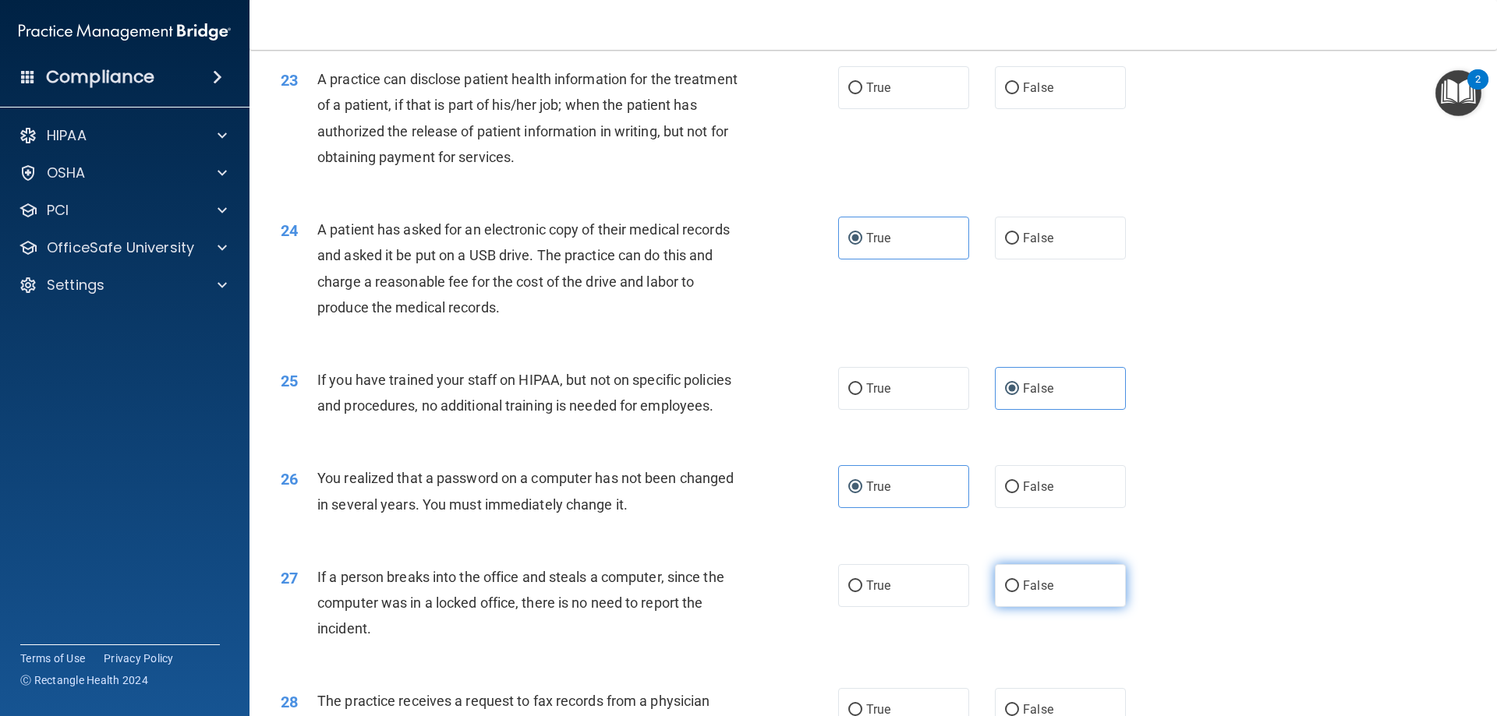
click at [1055, 607] on label "False" at bounding box center [1060, 585] width 131 height 43
click at [1019, 592] on input "False" at bounding box center [1012, 587] width 14 height 12
radio input "true"
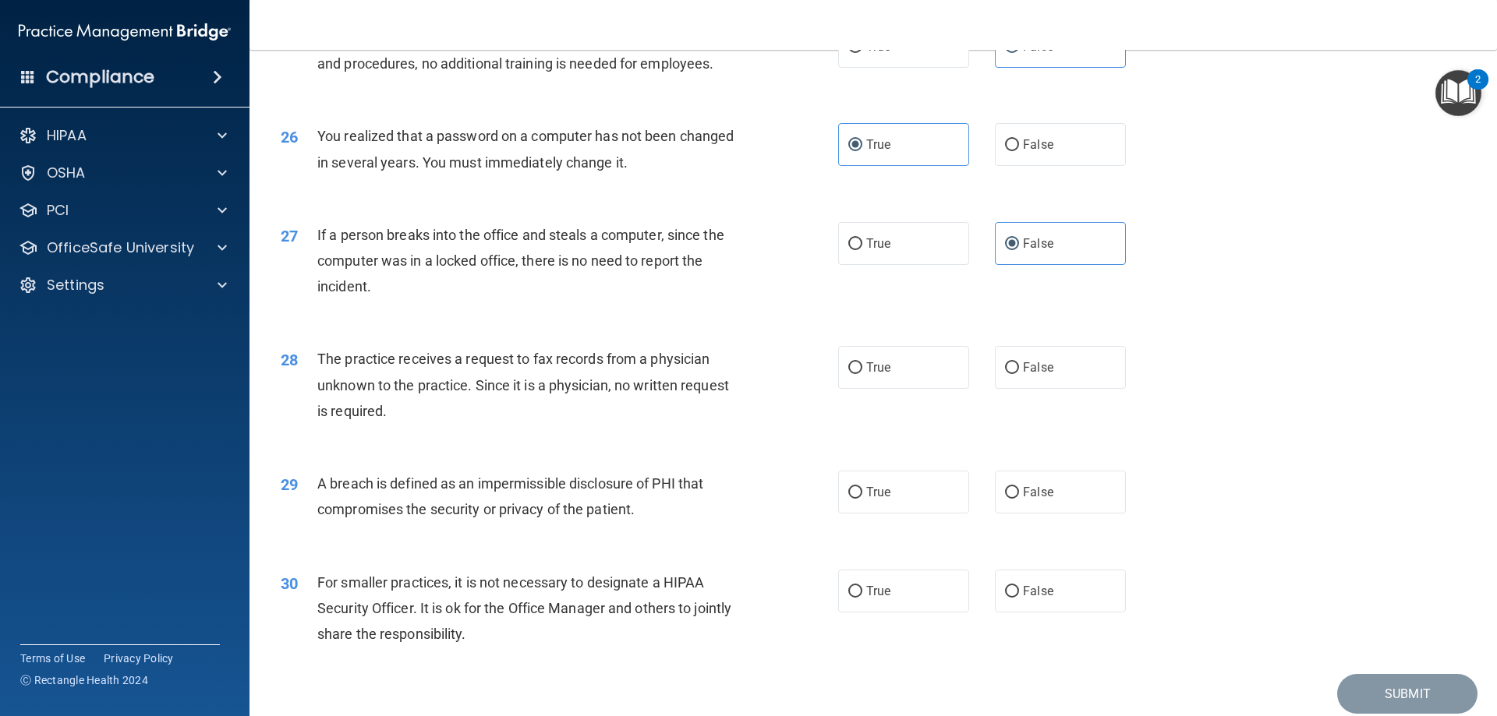
scroll to position [2973, 0]
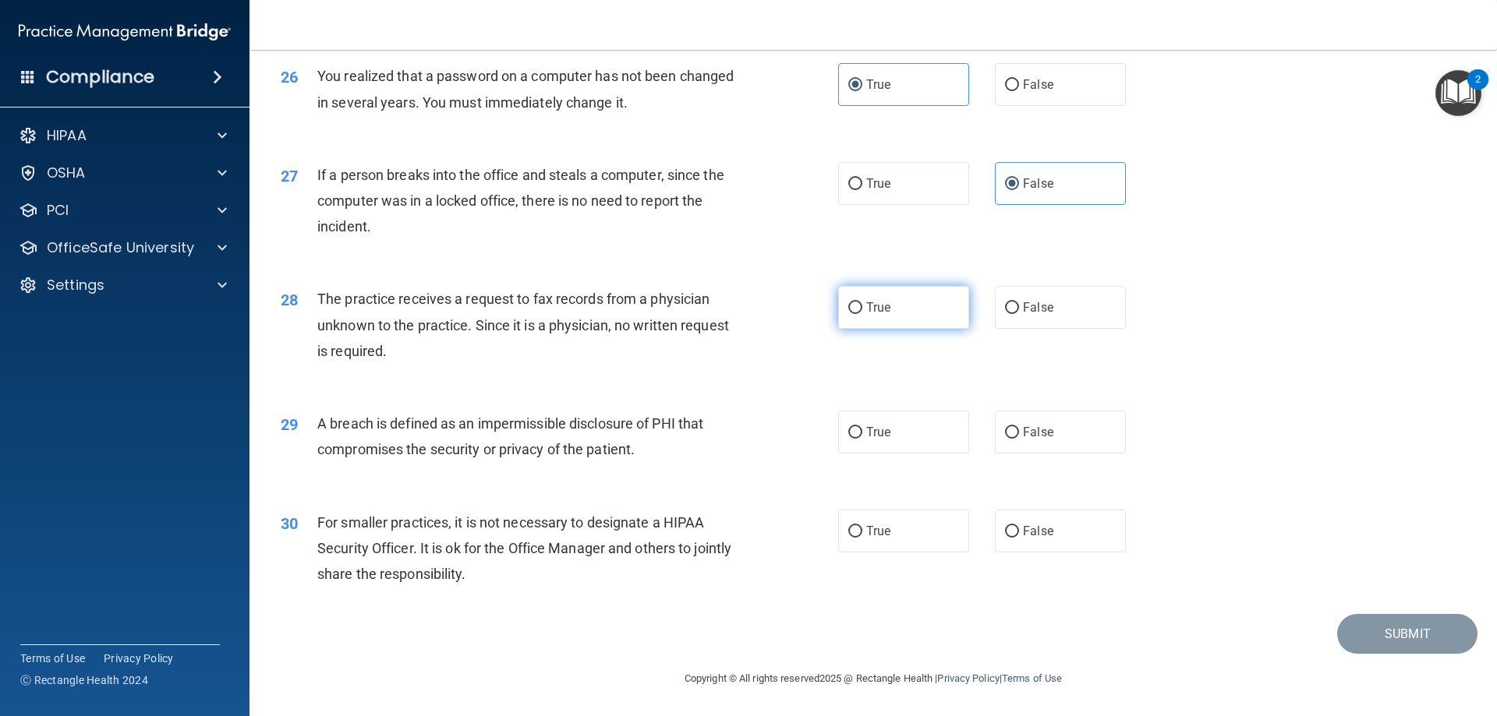
click at [898, 319] on label "True" at bounding box center [903, 307] width 131 height 43
click at [862, 314] on input "True" at bounding box center [855, 308] width 14 height 12
radio input "true"
click at [889, 437] on label "True" at bounding box center [903, 432] width 131 height 43
click at [862, 437] on input "True" at bounding box center [855, 433] width 14 height 12
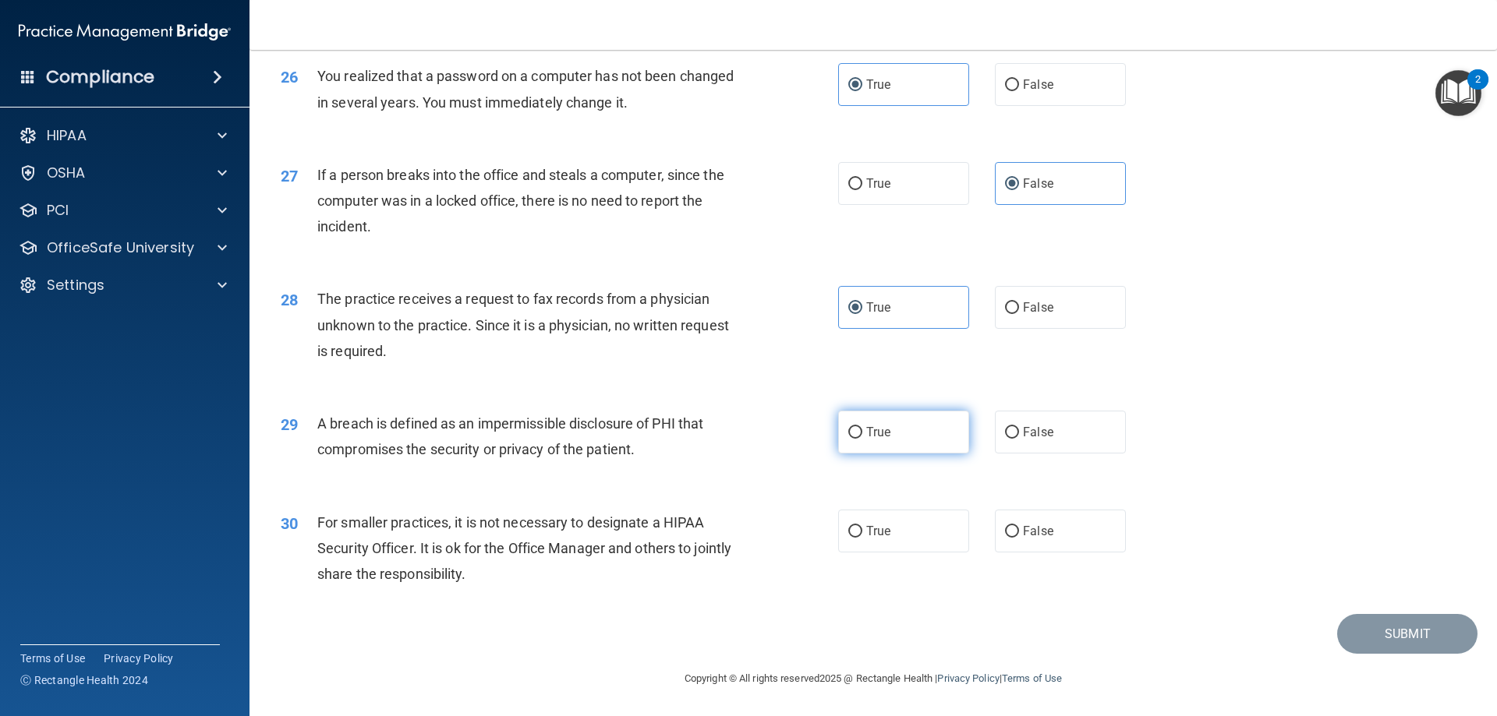
radio input "true"
click at [1034, 533] on span "False" at bounding box center [1038, 531] width 30 height 15
click at [1019, 533] on input "False" at bounding box center [1012, 532] width 14 height 12
radio input "true"
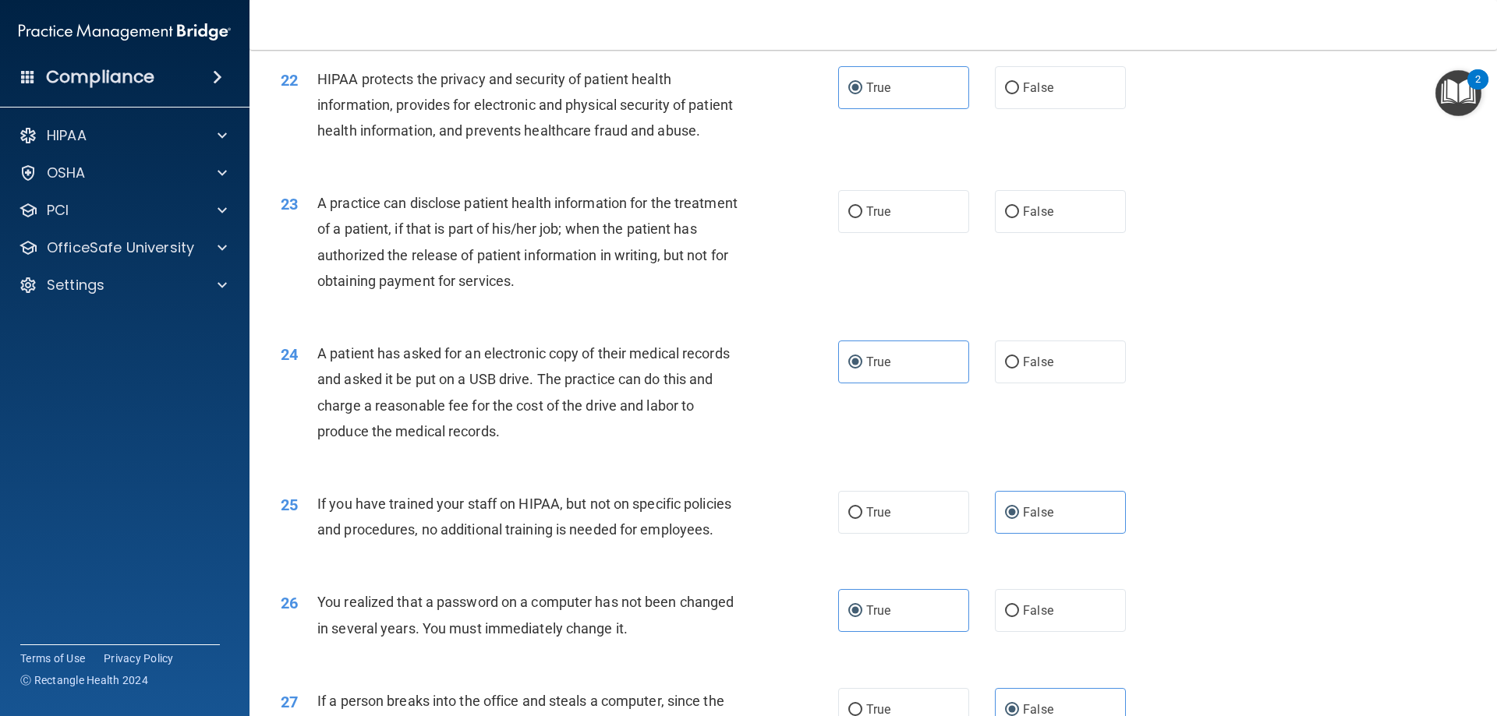
scroll to position [2386, 0]
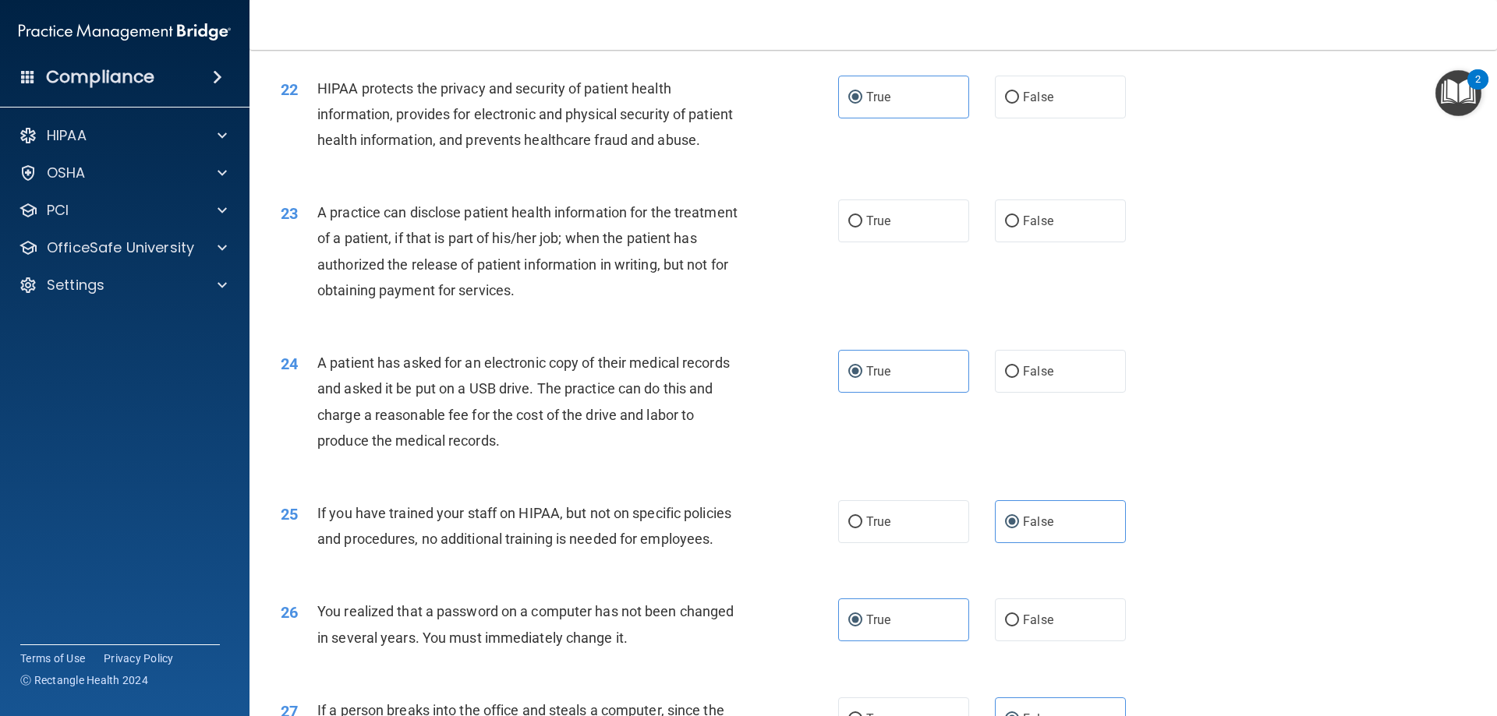
click at [867, 295] on div "23 A practice can disclose patient health information for the treatment of a pa…" at bounding box center [873, 255] width 1208 height 150
click at [868, 228] on span "True" at bounding box center [878, 221] width 24 height 15
click at [862, 228] on input "True" at bounding box center [855, 222] width 14 height 12
radio input "true"
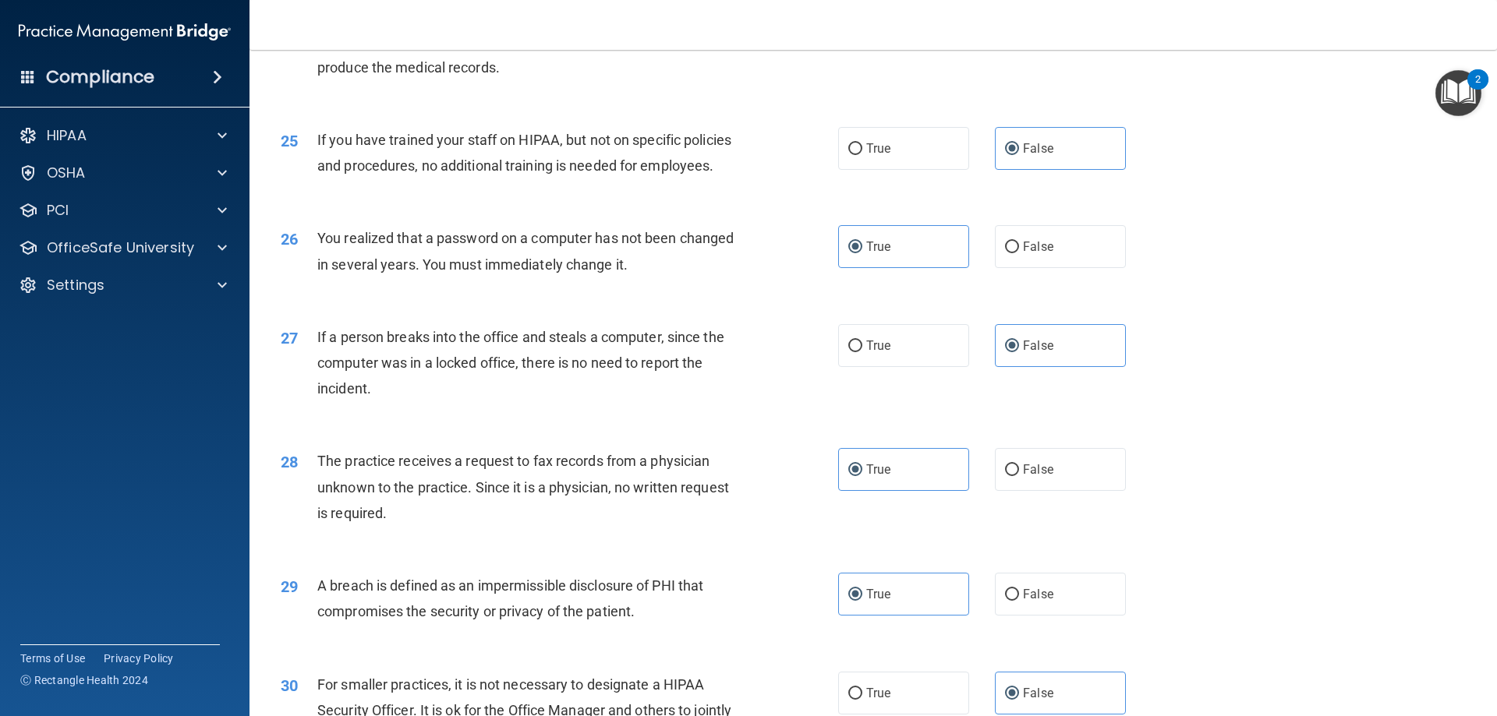
scroll to position [2973, 0]
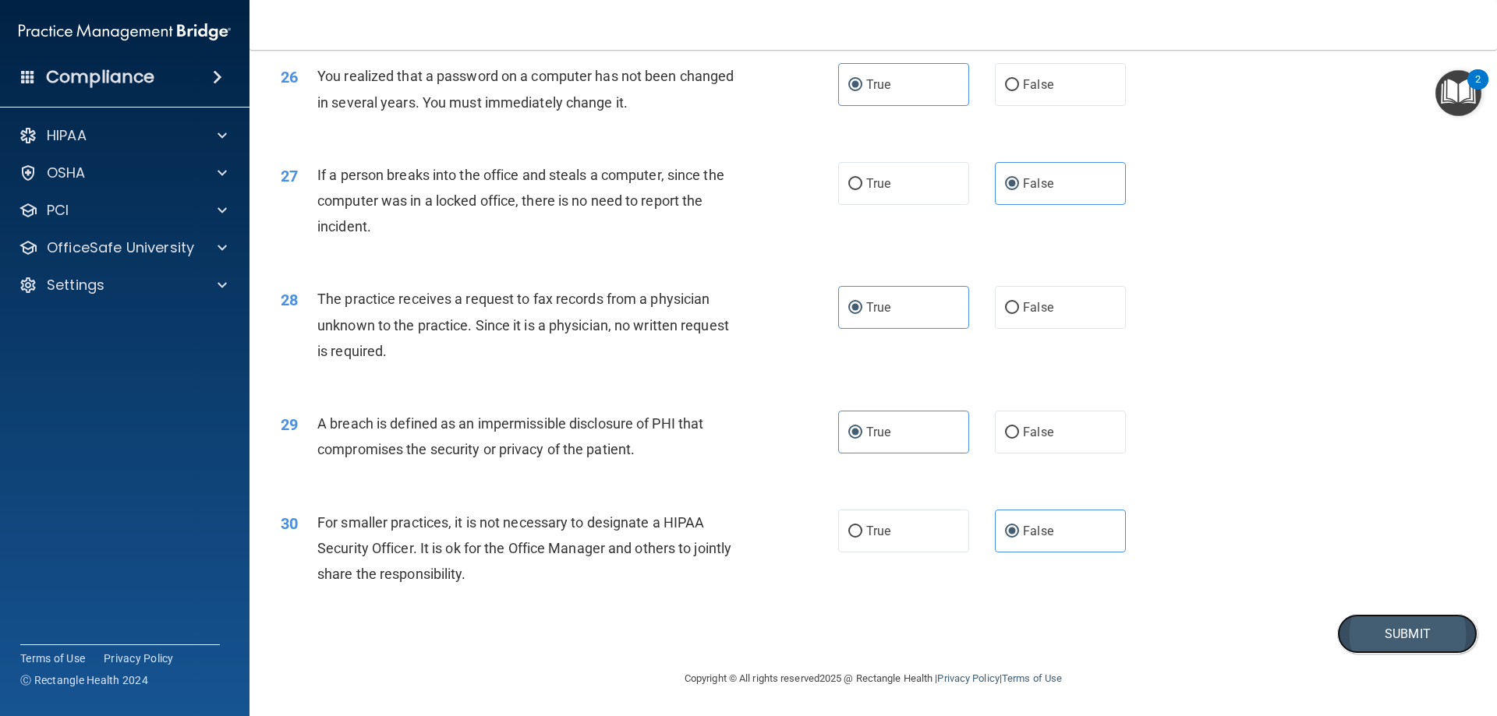
click at [1389, 638] on button "Submit" at bounding box center [1407, 634] width 140 height 40
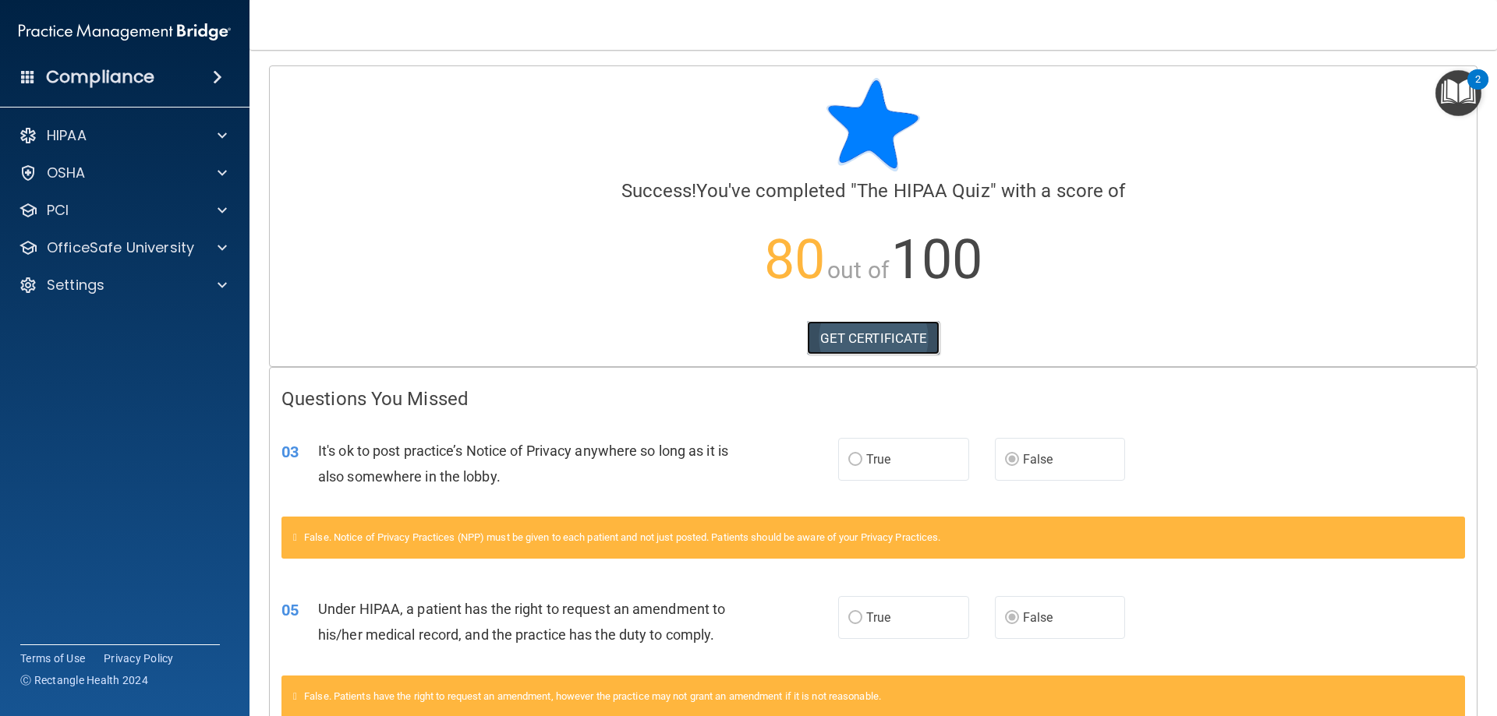
click at [854, 354] on link "GET CERTIFICATE" at bounding box center [873, 338] width 133 height 34
click at [128, 137] on div "HIPAA" at bounding box center [103, 135] width 193 height 19
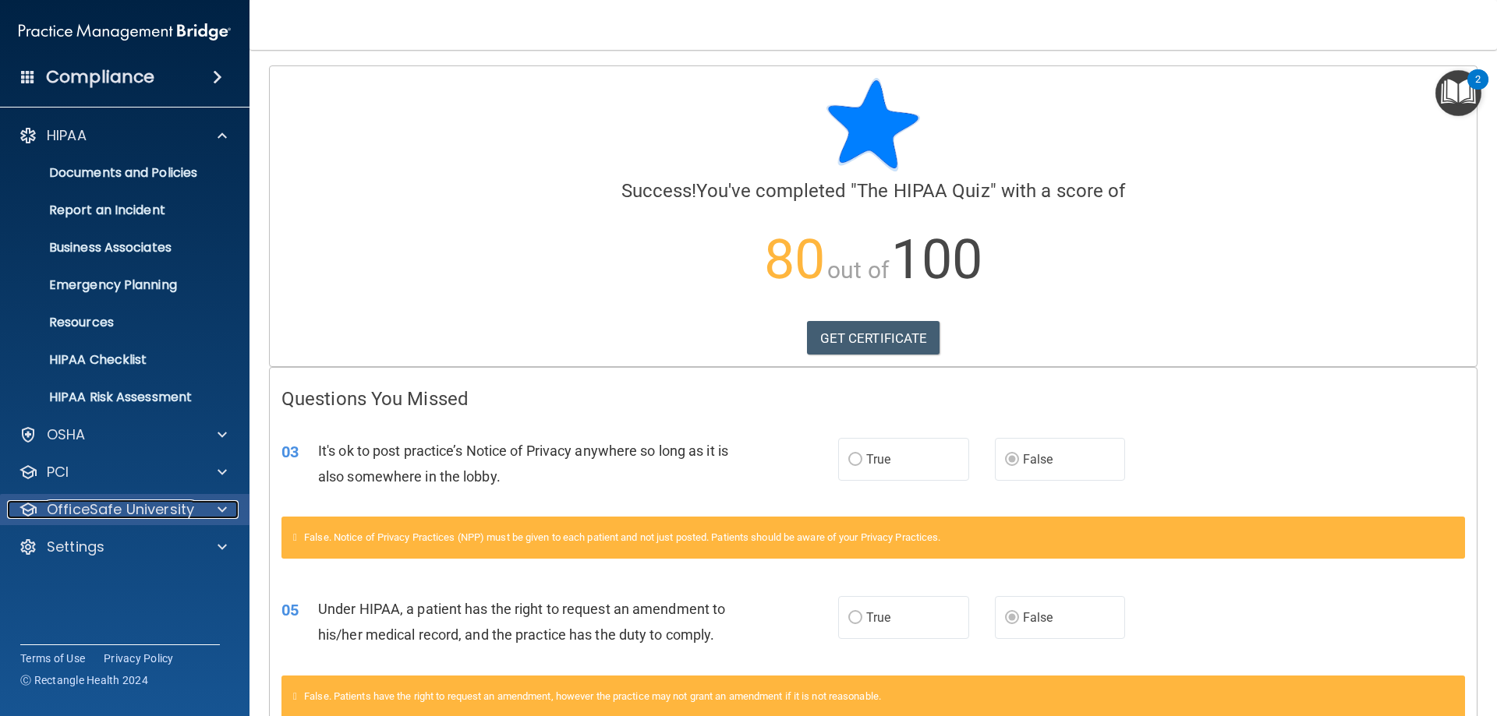
click at [110, 508] on p "OfficeSafe University" at bounding box center [120, 509] width 147 height 19
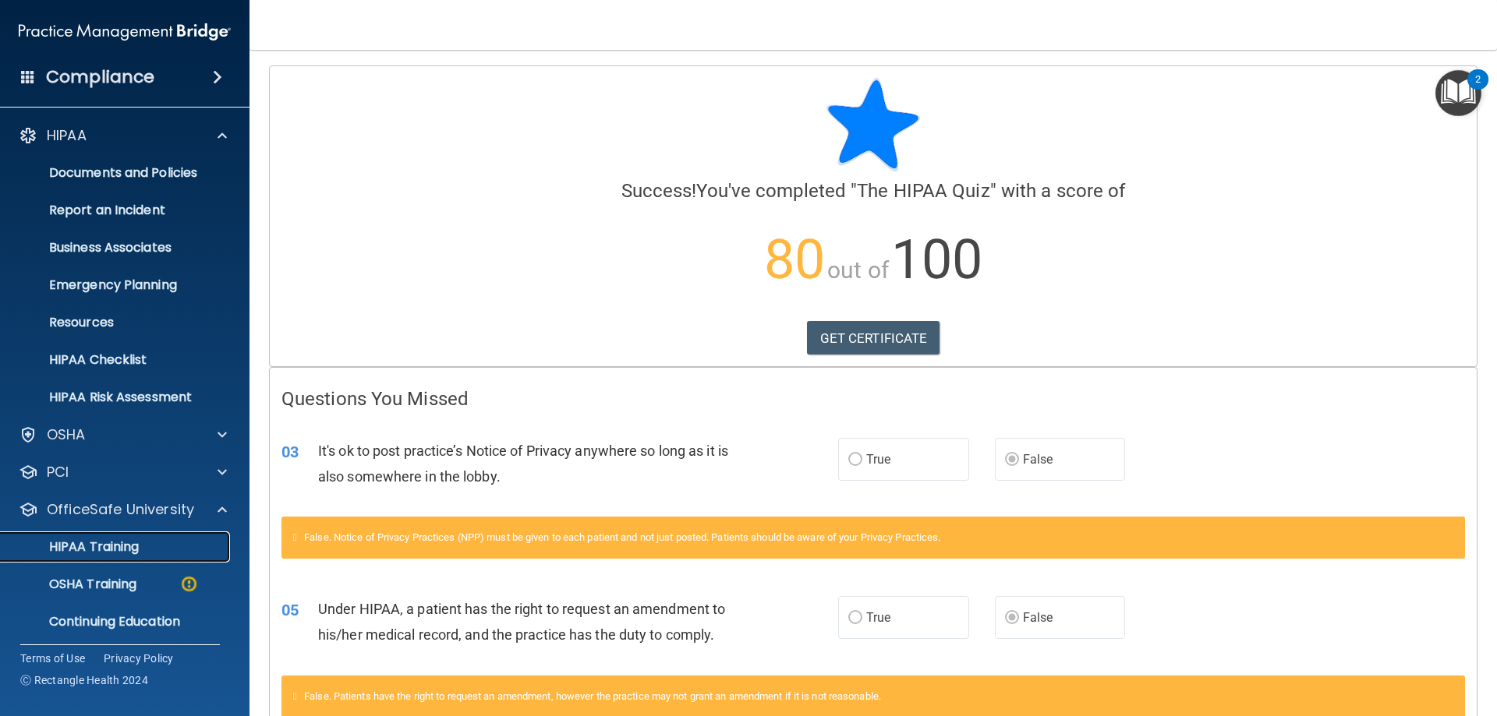
click at [151, 550] on div "HIPAA Training" at bounding box center [116, 547] width 213 height 16
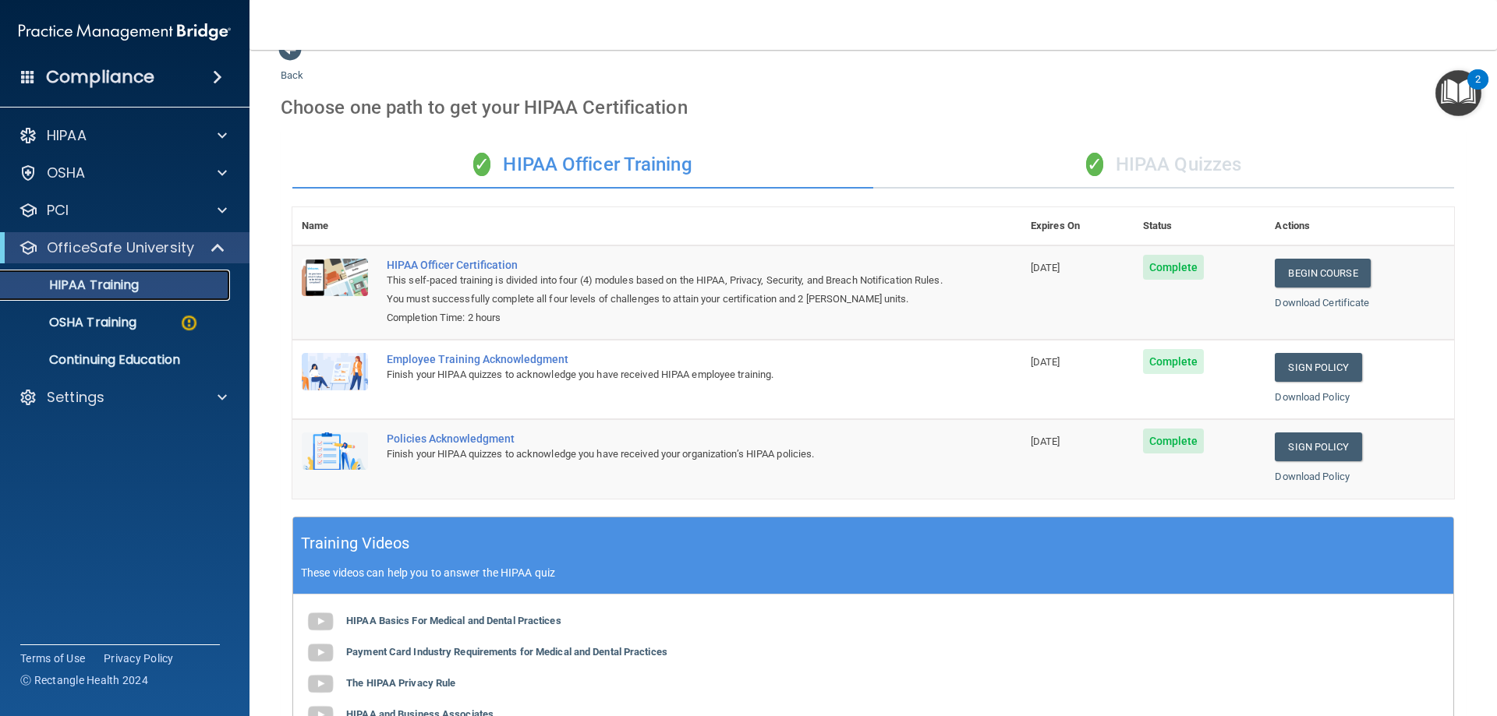
scroll to position [12, 0]
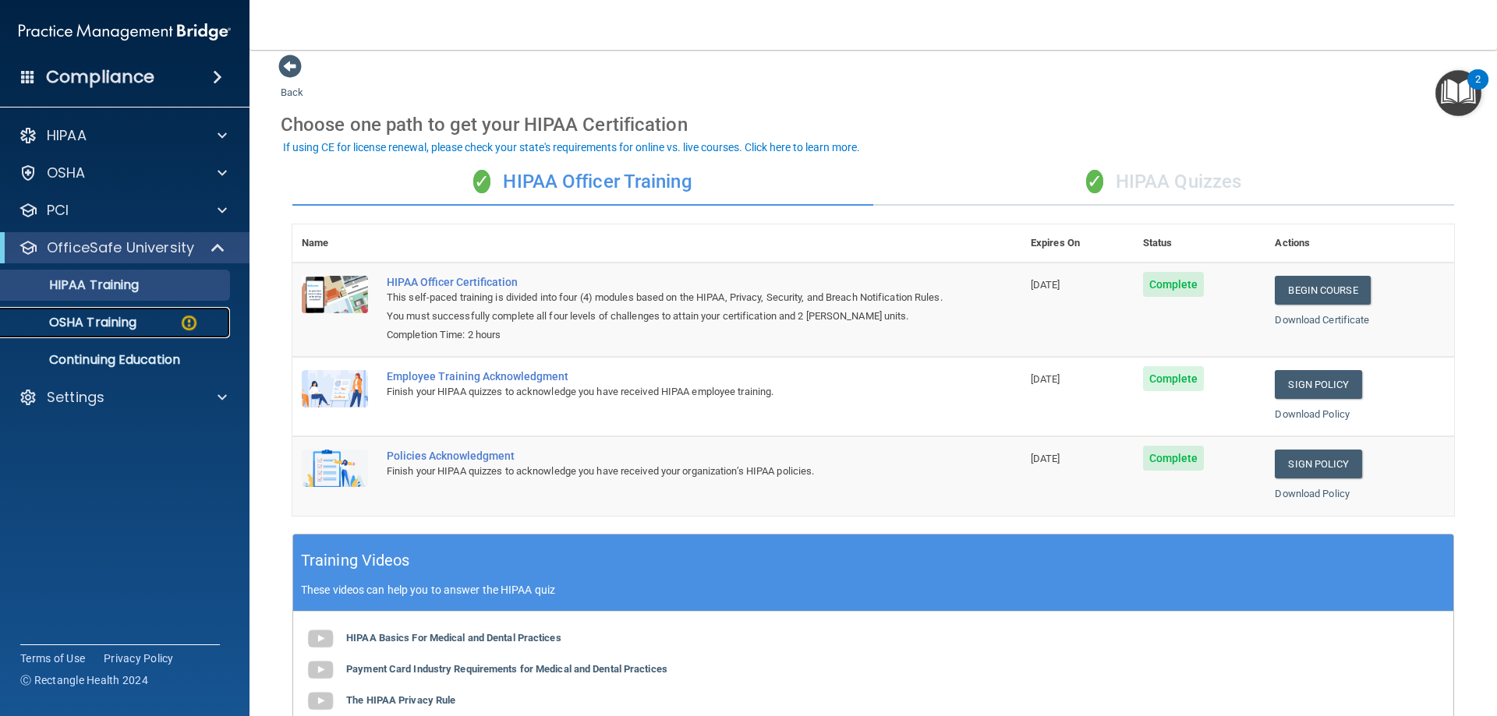
click at [72, 308] on link "OSHA Training" at bounding box center [107, 322] width 246 height 31
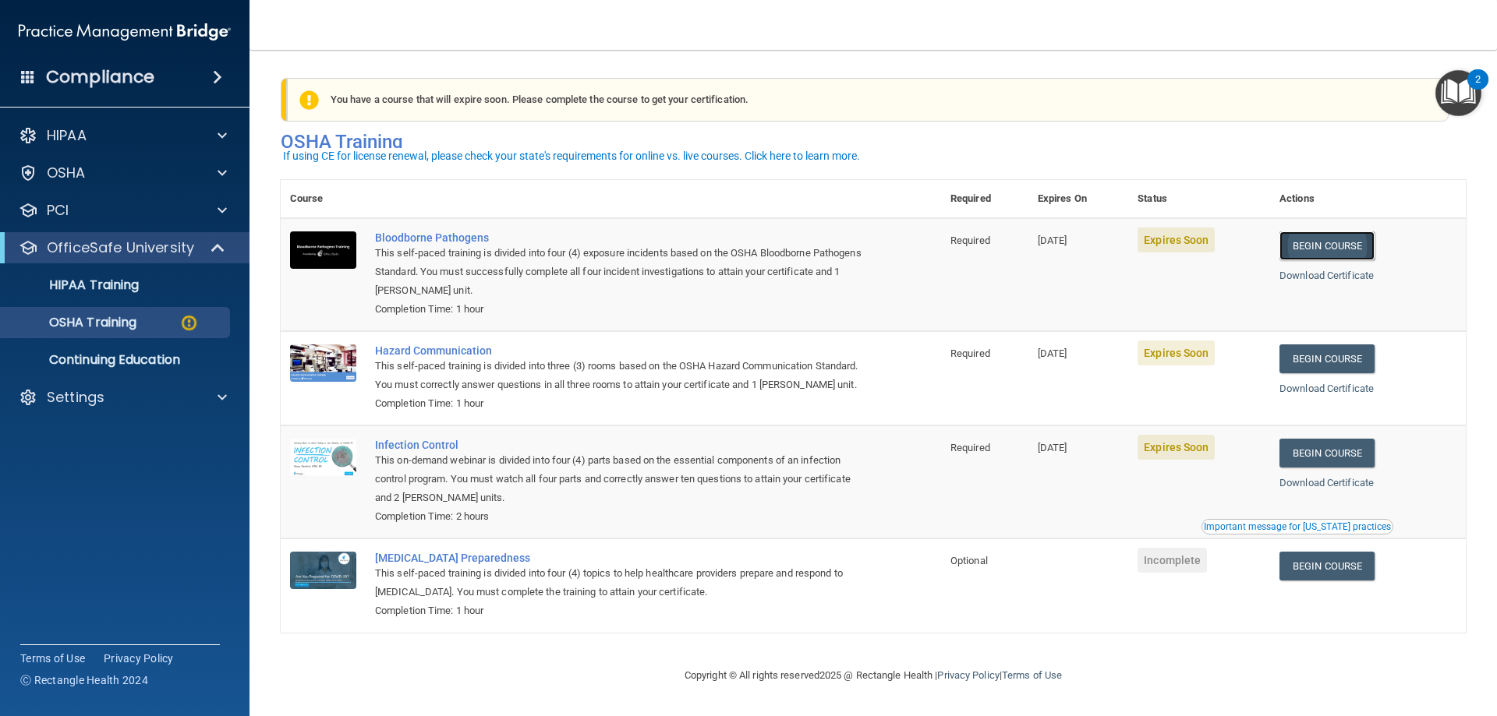
click at [1294, 231] on link "Begin Course" at bounding box center [1326, 245] width 95 height 29
